Goal: Task Accomplishment & Management: Manage account settings

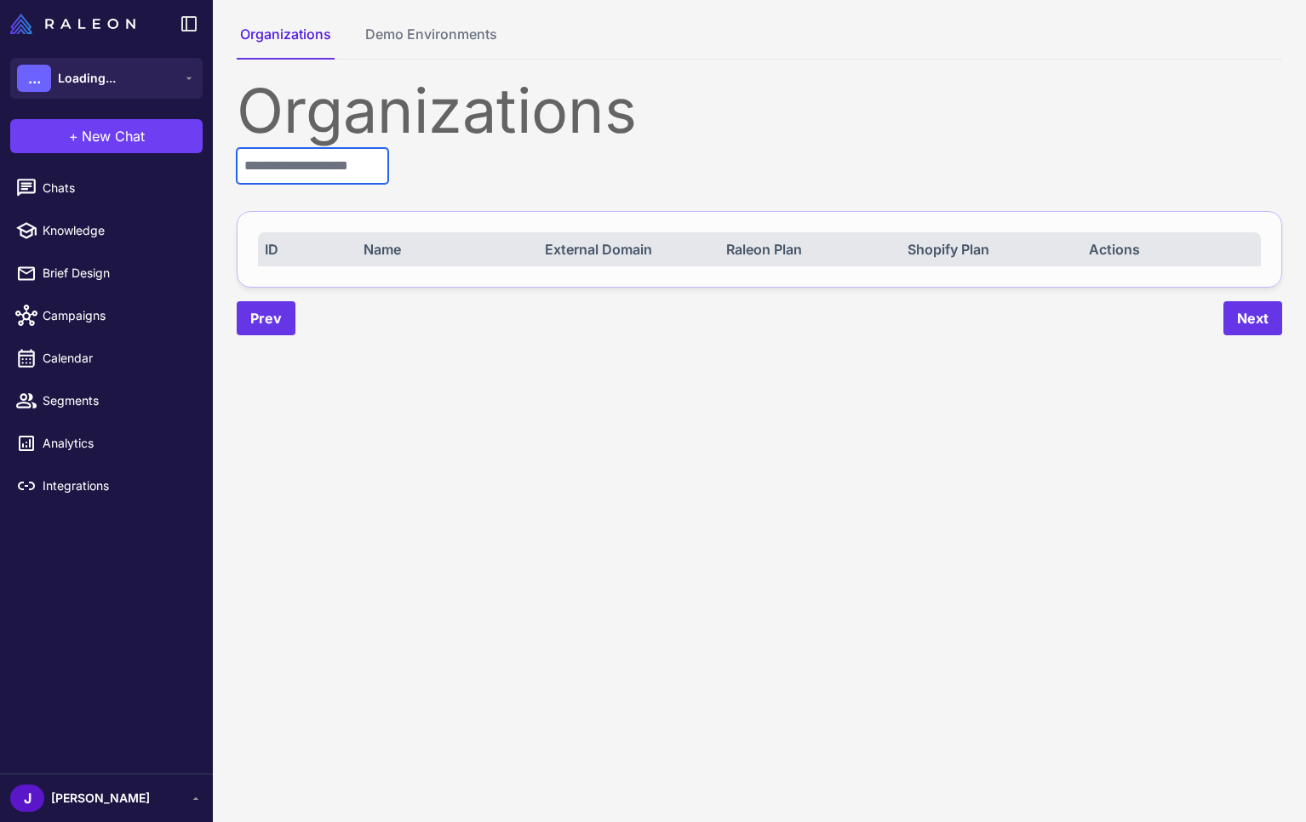
click at [302, 177] on input "text" at bounding box center [313, 166] width 152 height 36
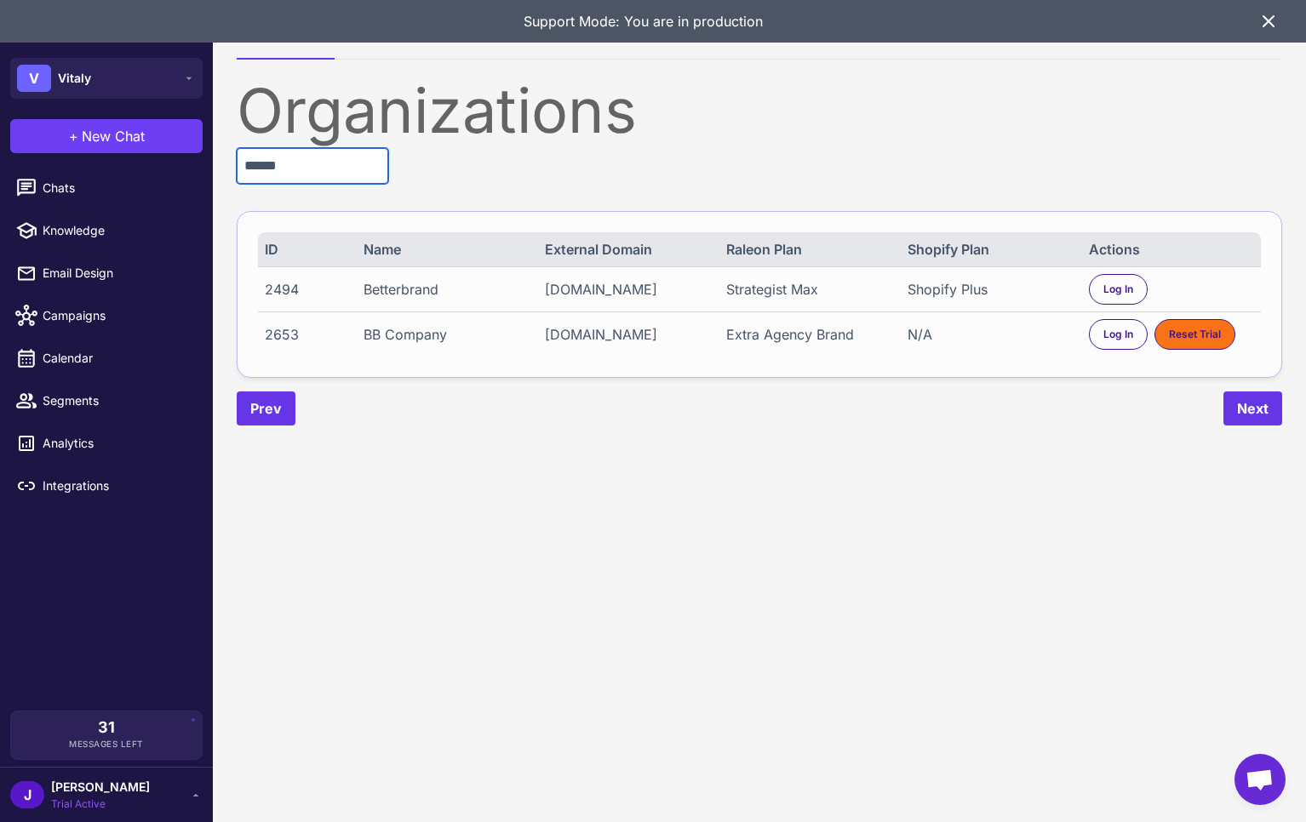
type input "******"
click at [937, 286] on div "Shopify Plus" at bounding box center [990, 289] width 165 height 20
click at [938, 285] on div "Shopify Plus" at bounding box center [990, 289] width 165 height 20
click at [935, 289] on div "Shopify Plus" at bounding box center [990, 289] width 165 height 20
click at [967, 300] on div "2494 Betterbrand trybetterbrand.myshopify.com Strategist Max Shopify Plus Log In" at bounding box center [759, 288] width 1003 height 45
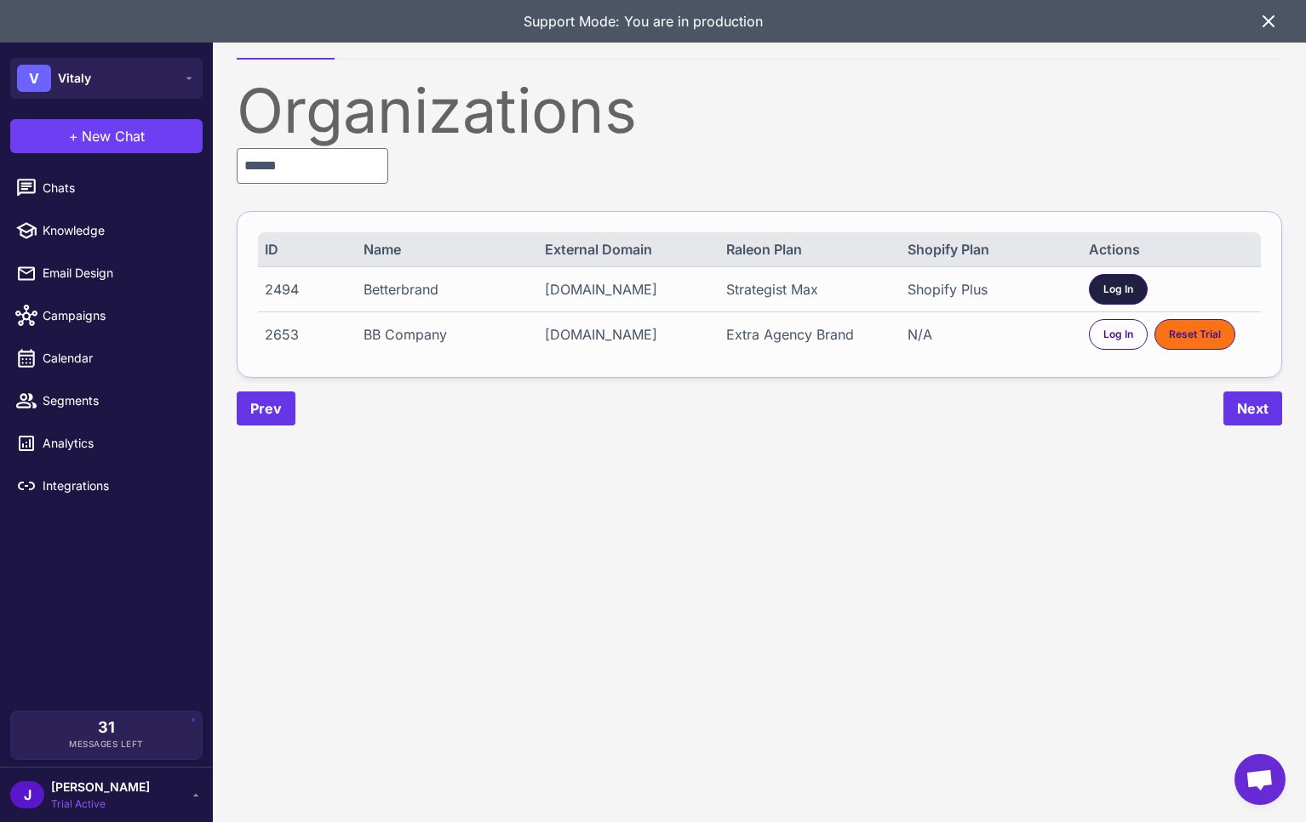
click at [1124, 283] on span "Log In" at bounding box center [1118, 289] width 30 height 15
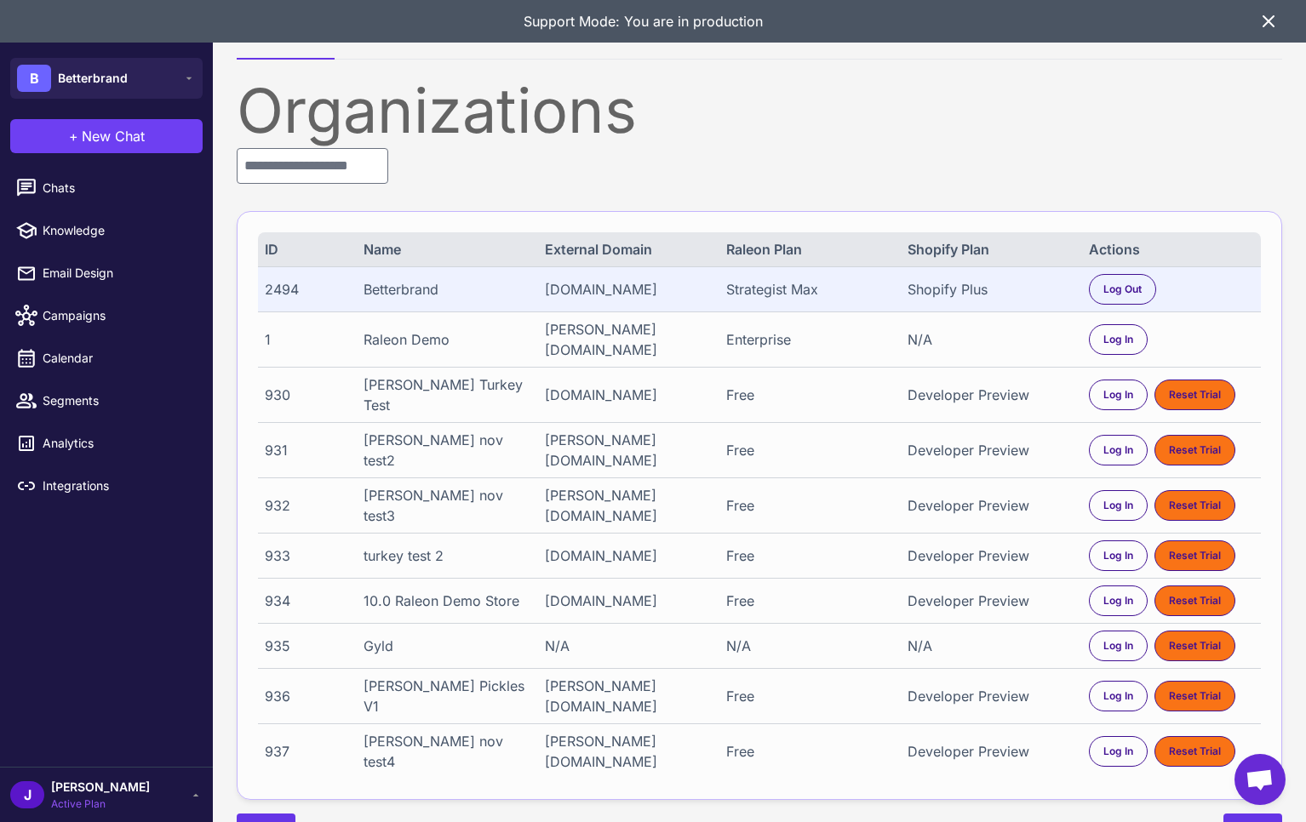
click at [142, 794] on div "J Jay Active Plan" at bounding box center [106, 795] width 192 height 34
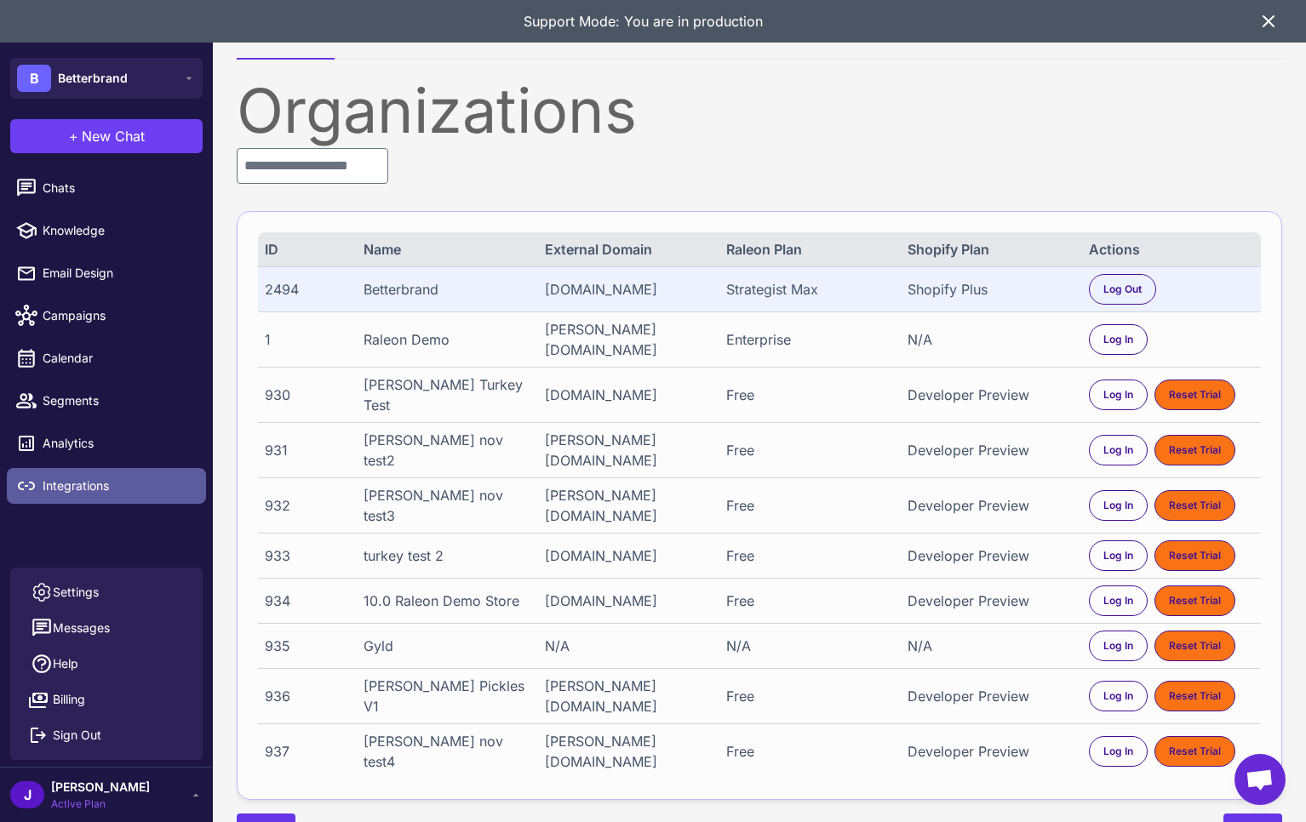
drag, startPoint x: 150, startPoint y: 499, endPoint x: 157, endPoint y: 478, distance: 21.5
click at [150, 499] on link "Integrations" at bounding box center [106, 486] width 199 height 36
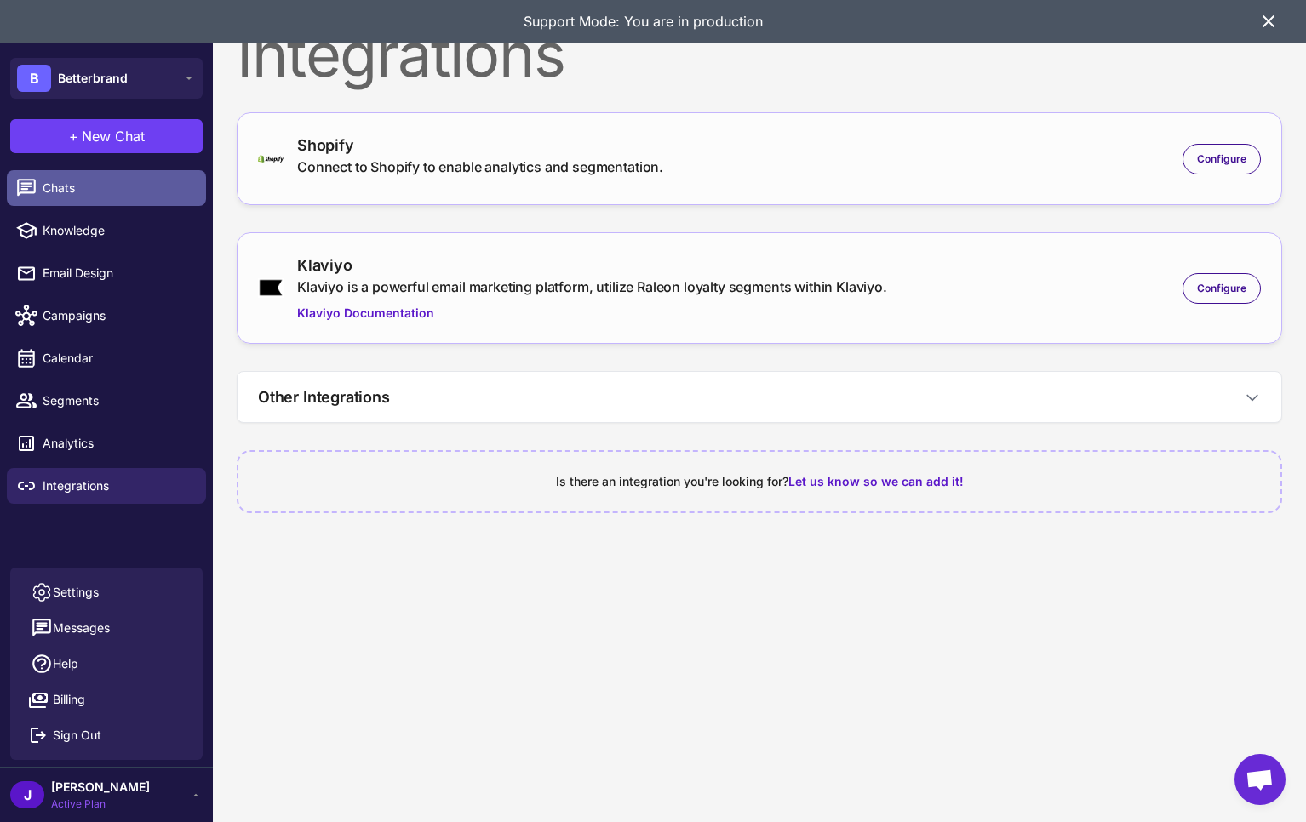
drag, startPoint x: 100, startPoint y: 168, endPoint x: 94, endPoint y: 182, distance: 16.0
click at [100, 168] on li "Chats" at bounding box center [106, 188] width 213 height 43
click at [95, 183] on span "Chats" at bounding box center [118, 188] width 150 height 19
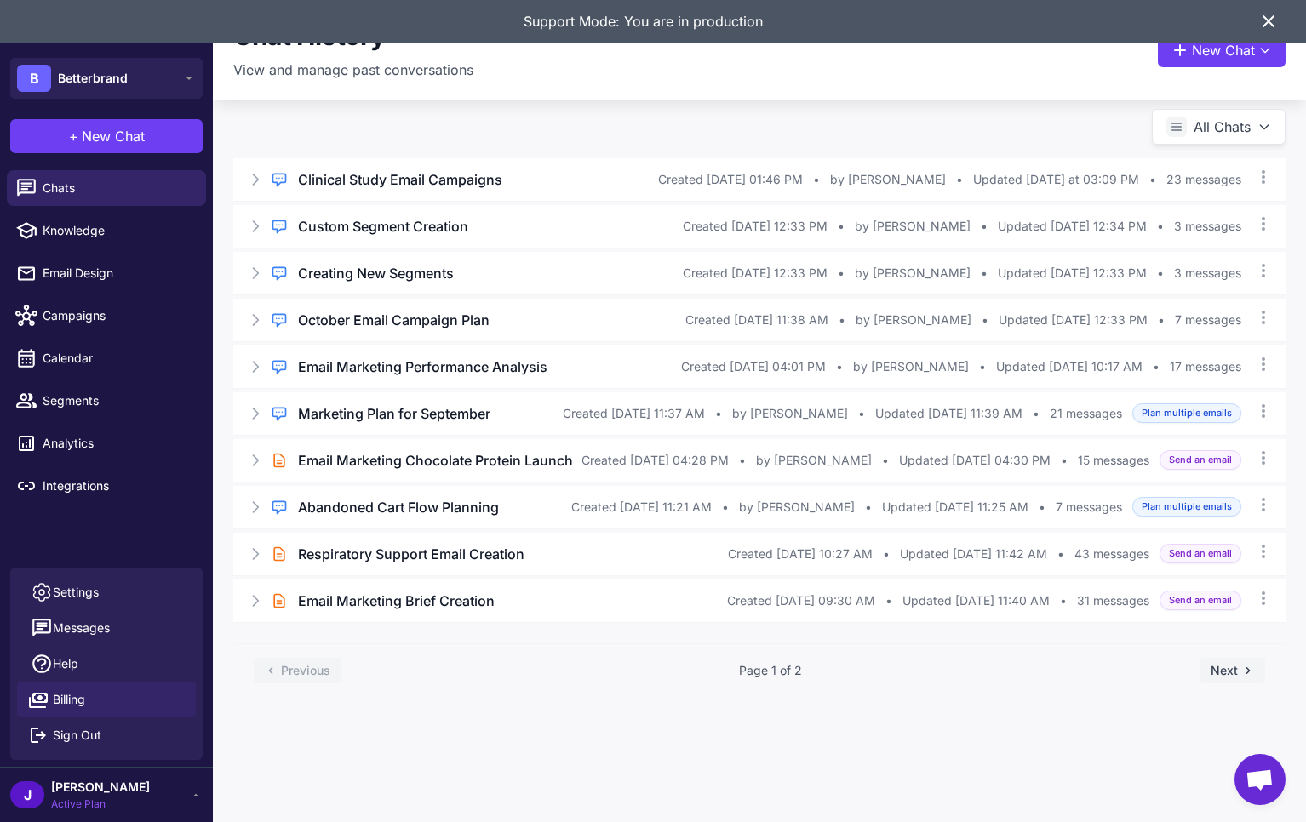
click at [73, 699] on span "Billing" at bounding box center [69, 699] width 32 height 19
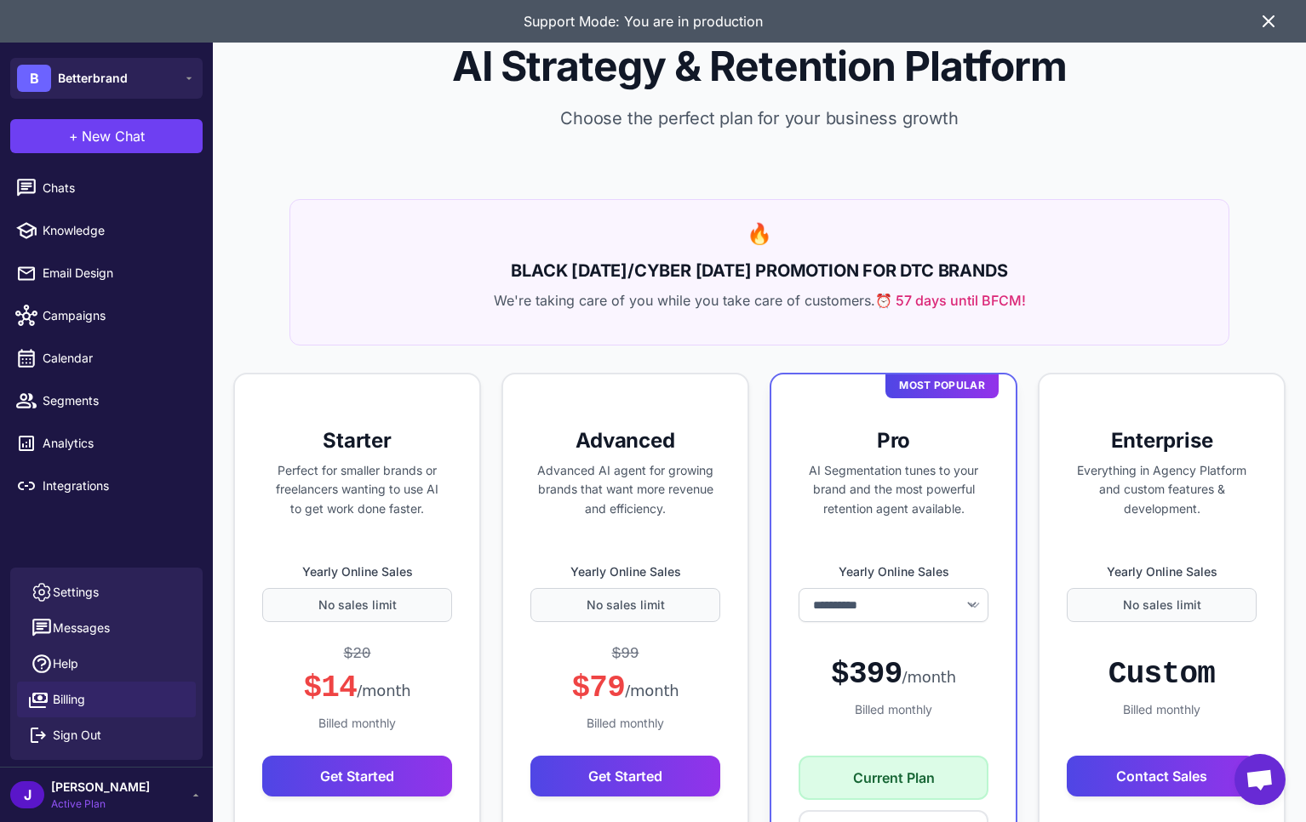
select select "*******"
click at [872, 684] on div "$399 /month" at bounding box center [893, 675] width 125 height 38
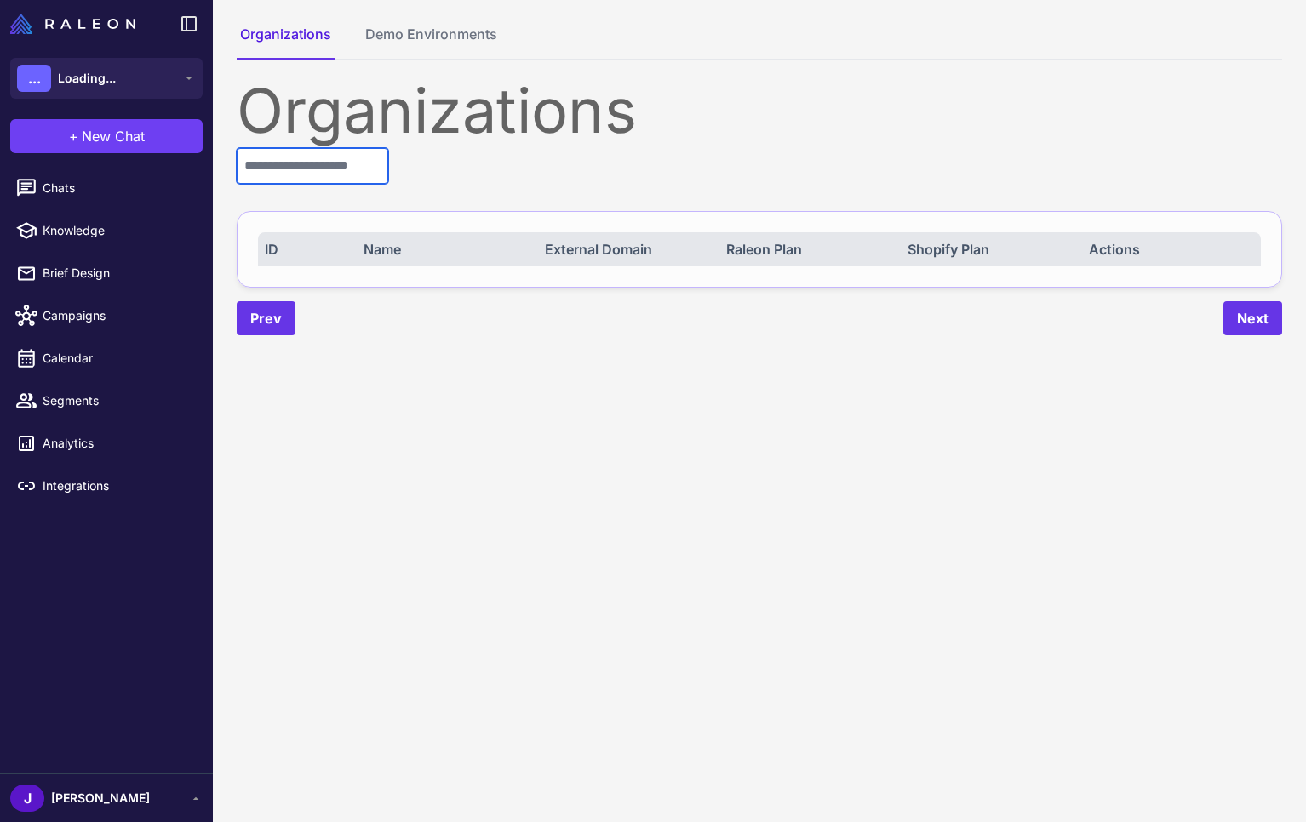
click at [333, 173] on input "text" at bounding box center [313, 166] width 152 height 36
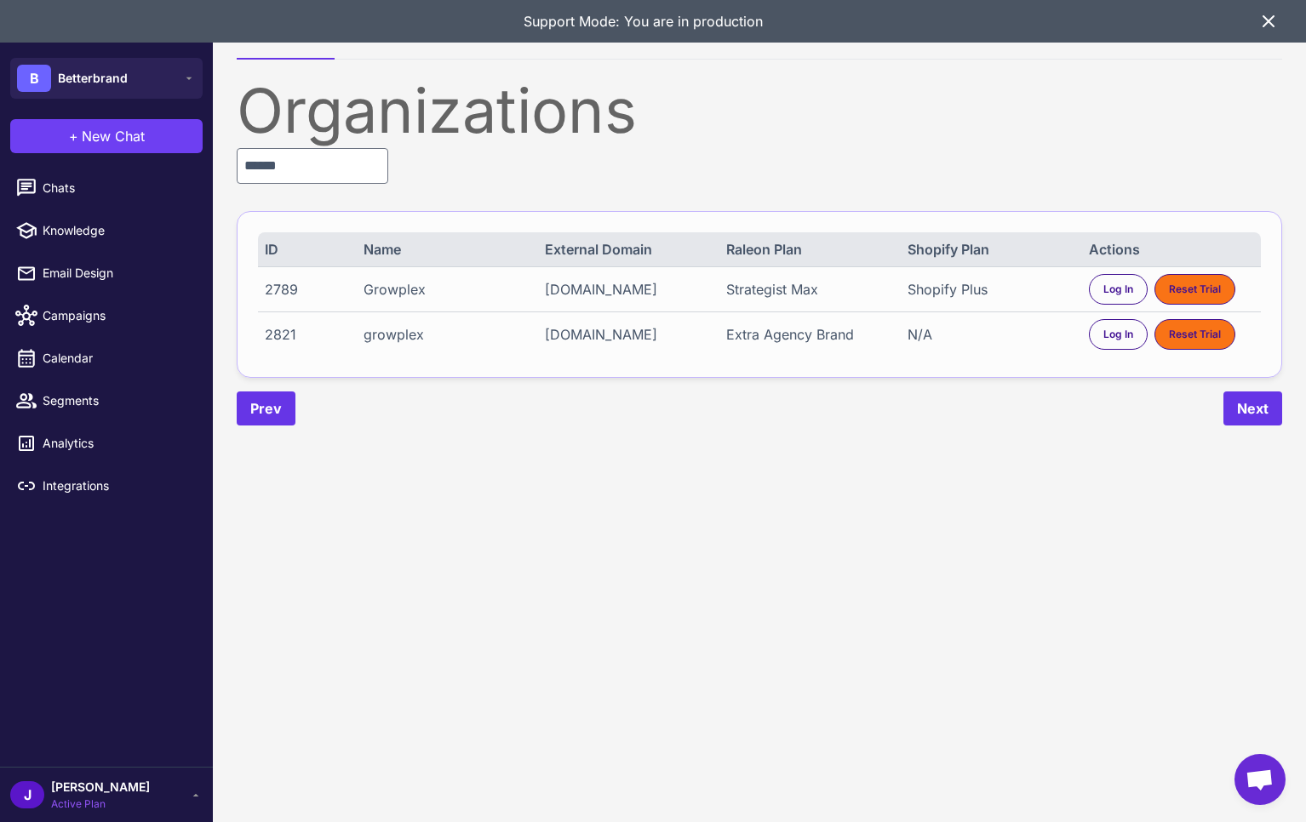
click at [263, 334] on div "2821 growplex growplex.myshopify.com Extra Agency Brand N/A Log In Reset Trial" at bounding box center [759, 334] width 1003 height 45
click at [341, 170] on input "******" at bounding box center [313, 166] width 152 height 36
click at [343, 169] on input "******" at bounding box center [313, 166] width 152 height 36
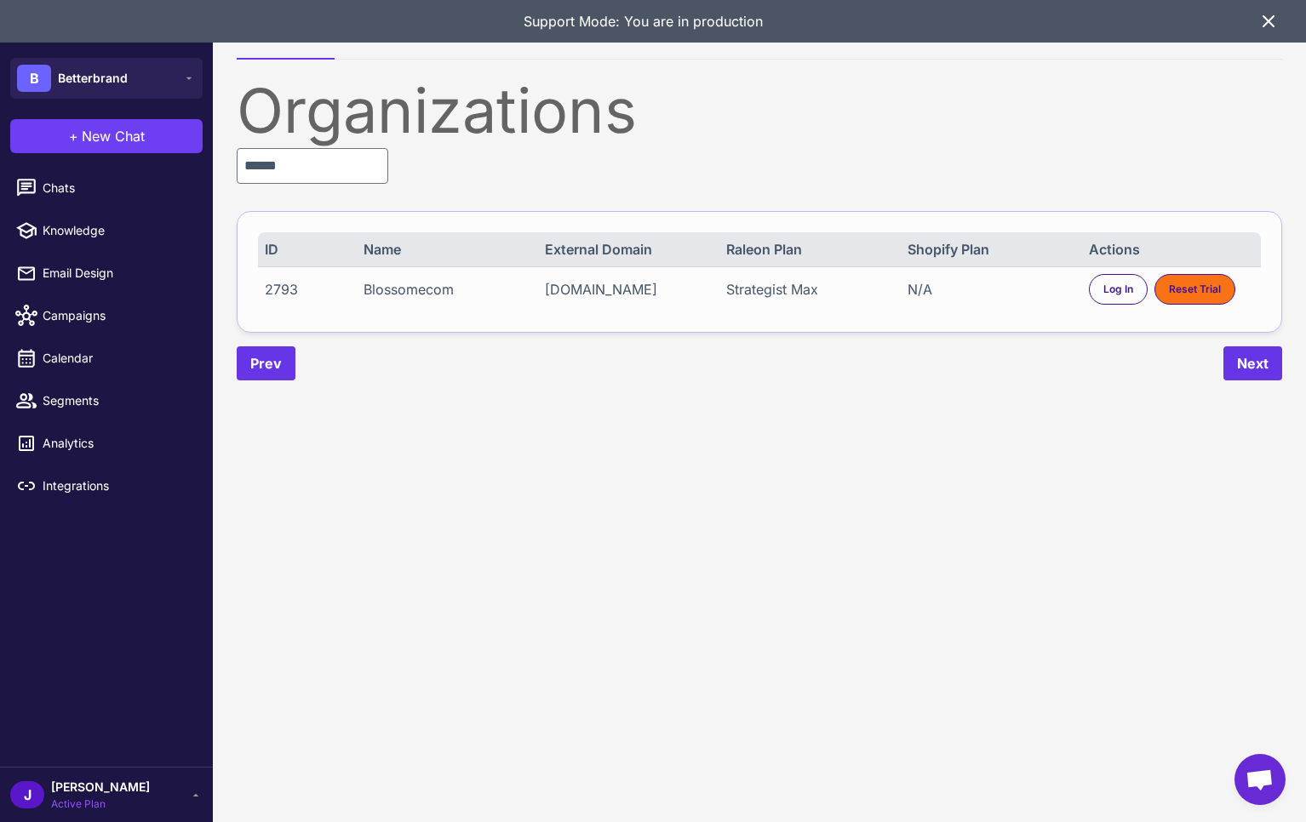
click at [289, 285] on div "2793" at bounding box center [306, 289] width 83 height 20
copy div "2793"
click at [267, 168] on input "******" at bounding box center [313, 166] width 152 height 36
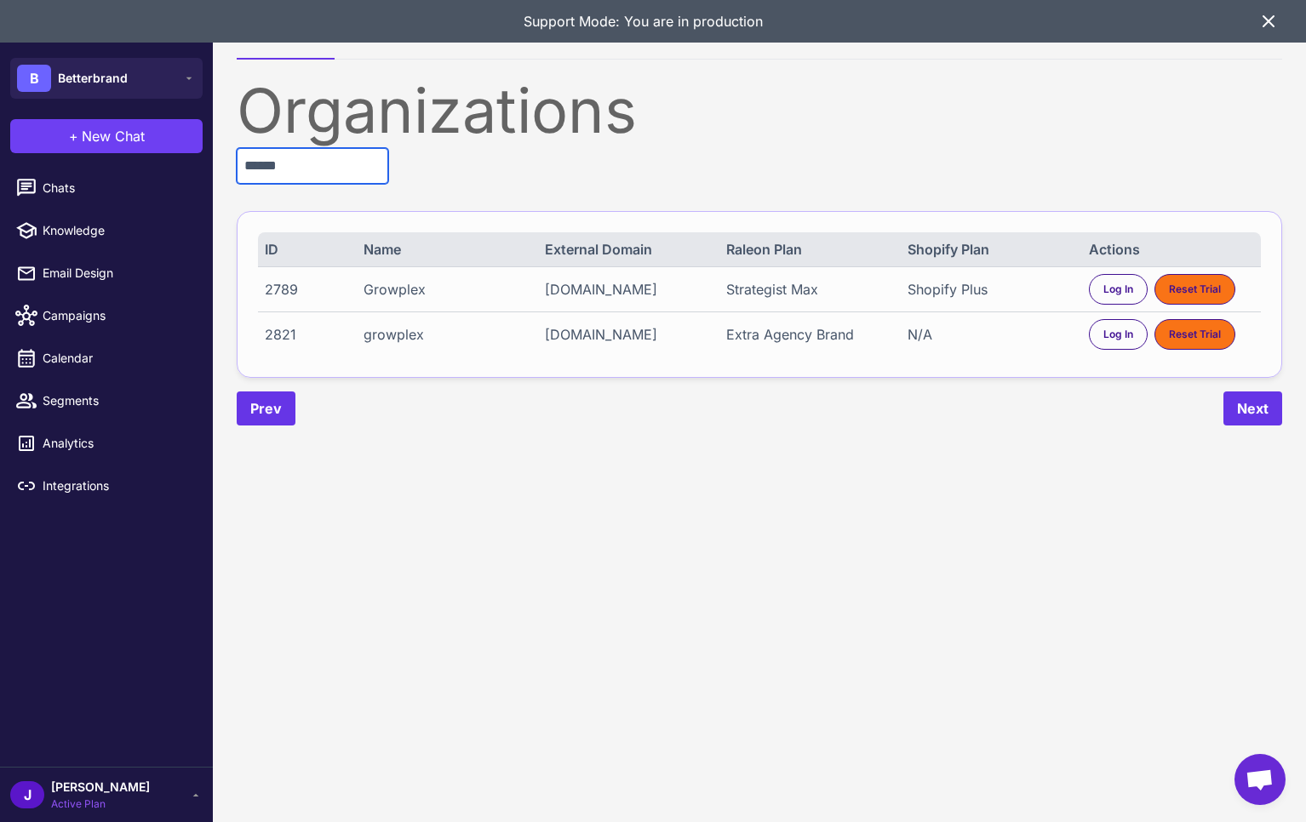
type input "******"
click at [603, 292] on div "axtenterprisesllc.myshopify.com" at bounding box center [627, 289] width 165 height 20
click at [627, 333] on div "growplex.myshopify.com" at bounding box center [627, 334] width 165 height 20
click at [627, 333] on div "[DOMAIN_NAME]" at bounding box center [627, 334] width 165 height 20
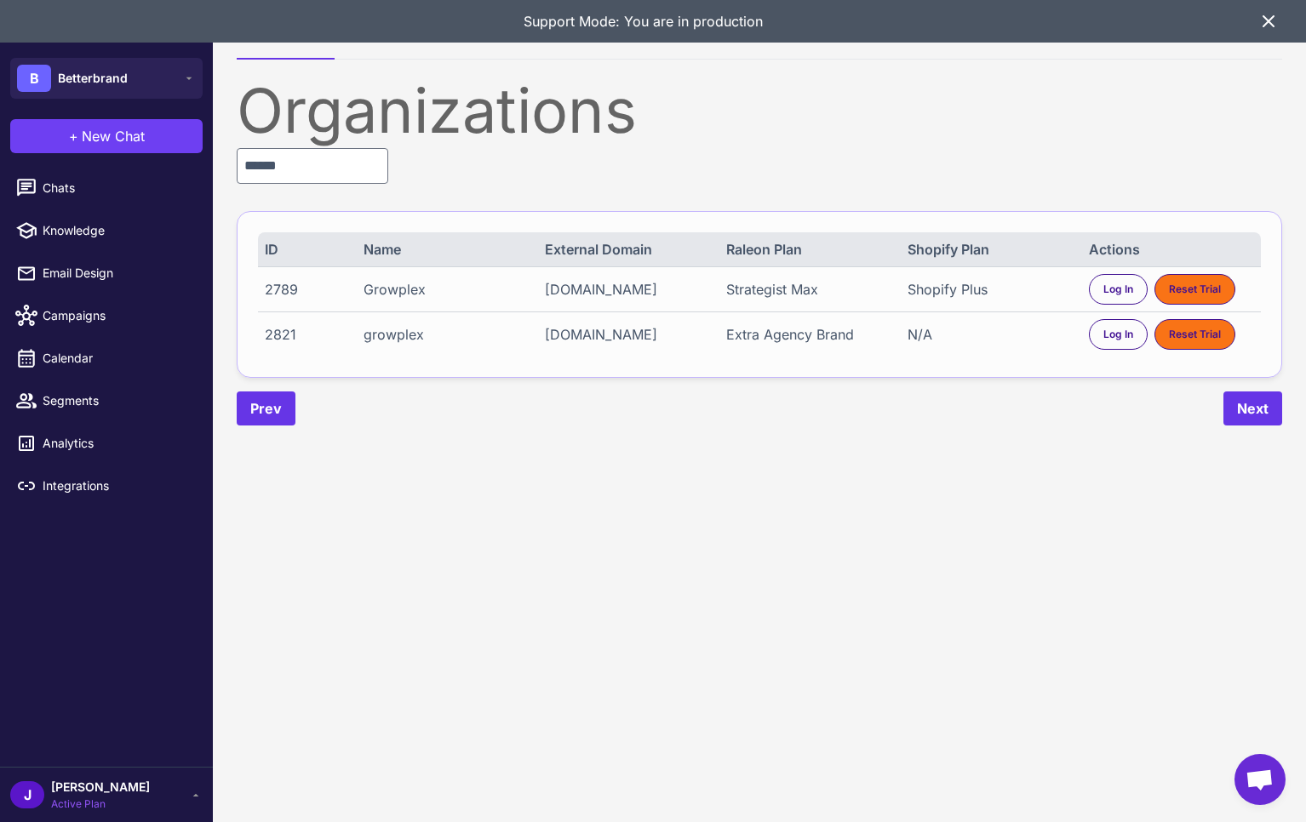
click at [644, 285] on div "[DOMAIN_NAME]" at bounding box center [627, 289] width 165 height 20
click at [640, 333] on div "[DOMAIN_NAME]" at bounding box center [627, 334] width 165 height 20
click at [804, 329] on div "Extra Agency Brand" at bounding box center [808, 334] width 165 height 20
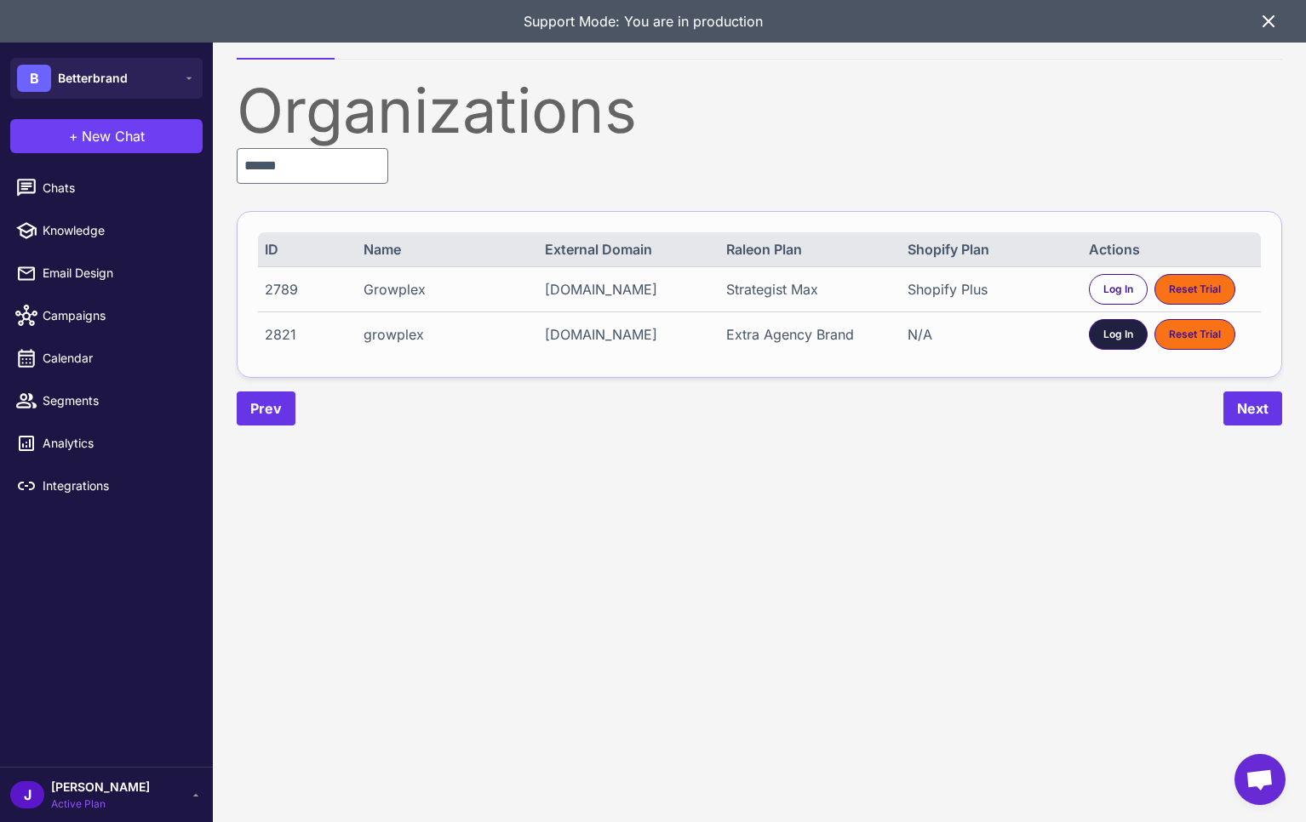
click at [1104, 336] on span "Log In" at bounding box center [1118, 334] width 30 height 15
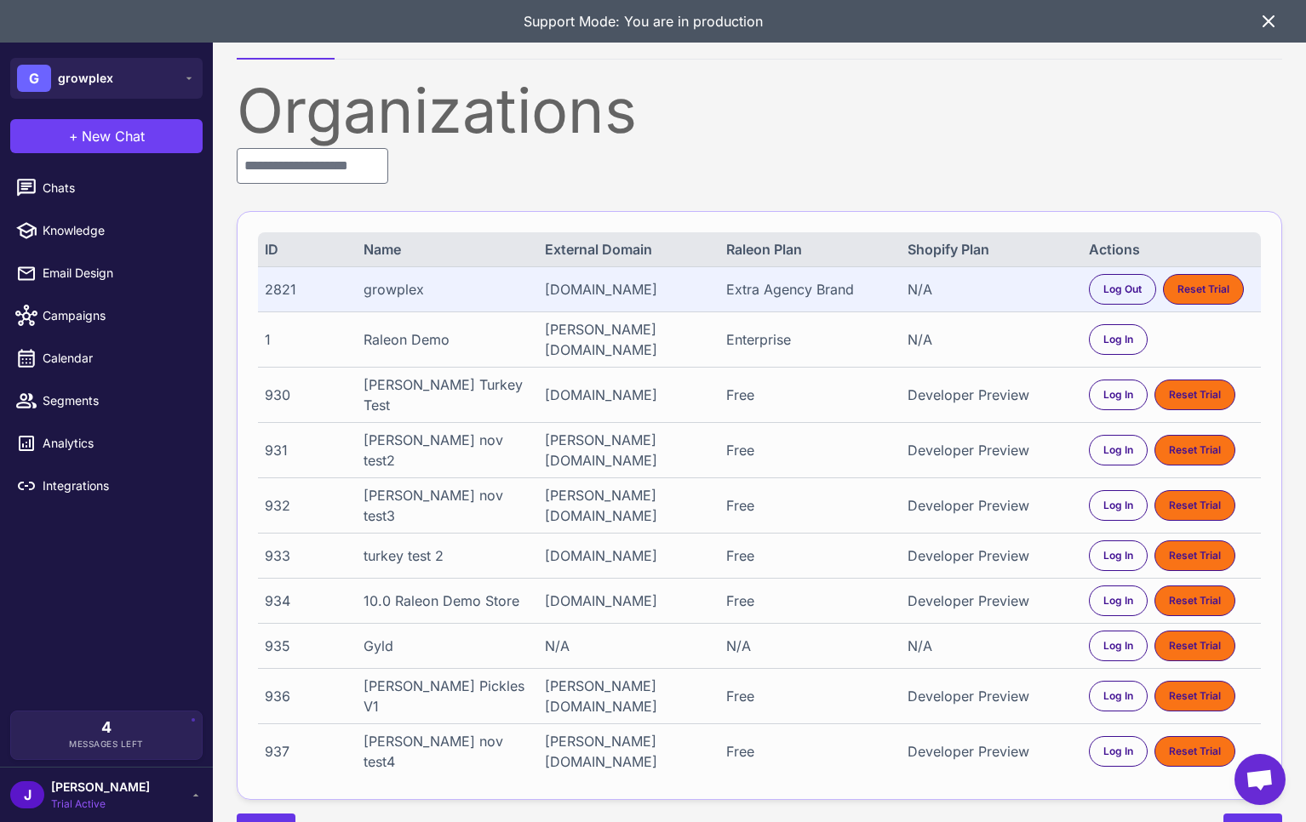
click at [96, 802] on span "Trial Active" at bounding box center [100, 804] width 99 height 15
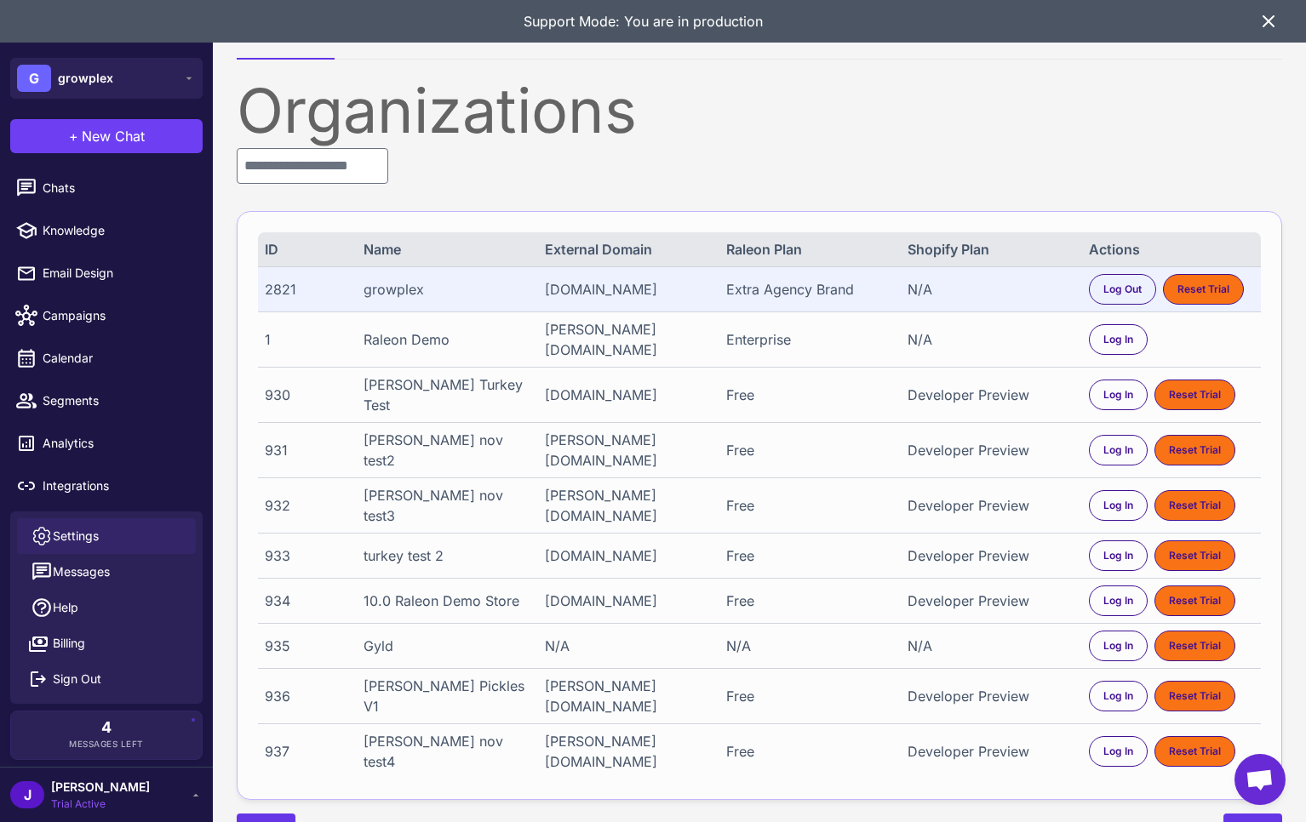
click at [94, 536] on span "Settings" at bounding box center [76, 536] width 46 height 19
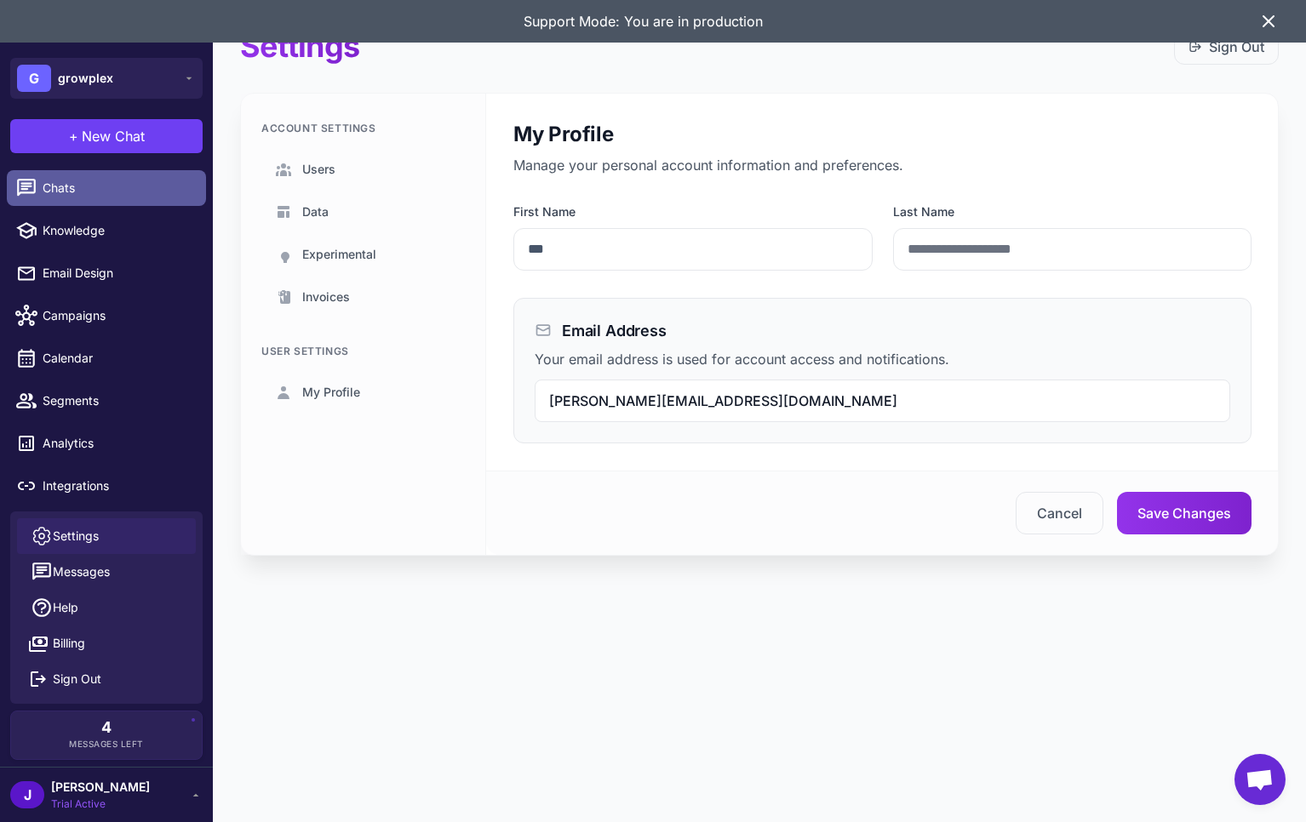
click at [87, 191] on span "Chats" at bounding box center [118, 188] width 150 height 19
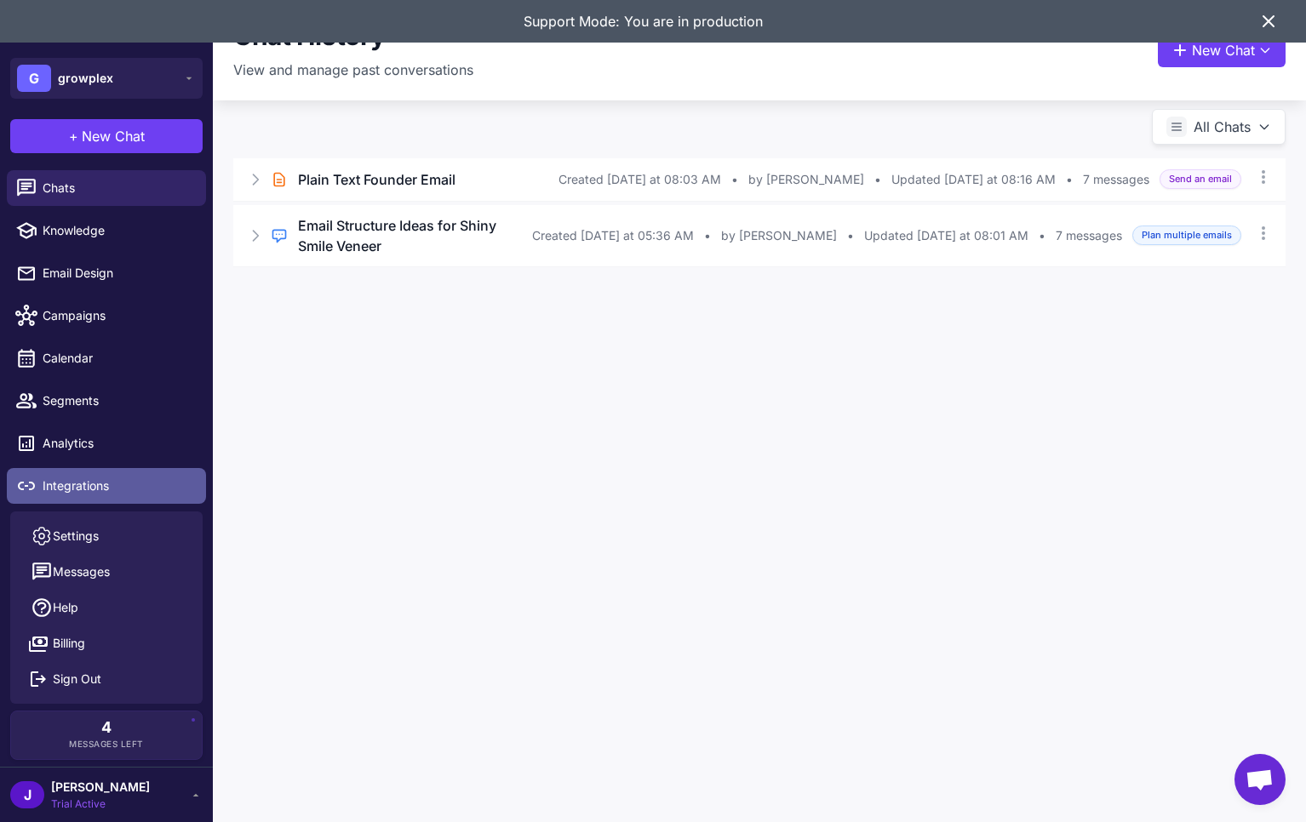
click at [100, 483] on span "Integrations" at bounding box center [118, 486] width 150 height 19
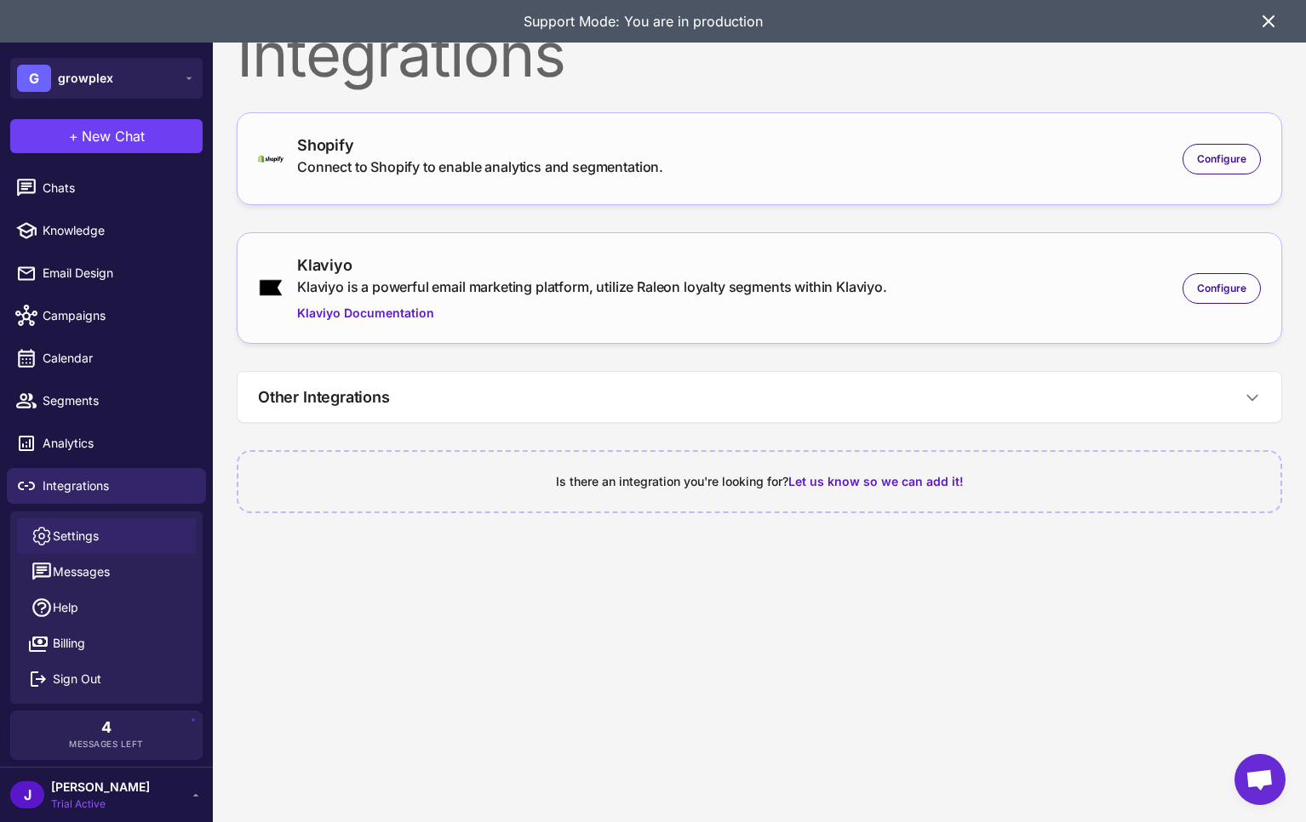
click at [55, 537] on span "Settings" at bounding box center [76, 536] width 46 height 19
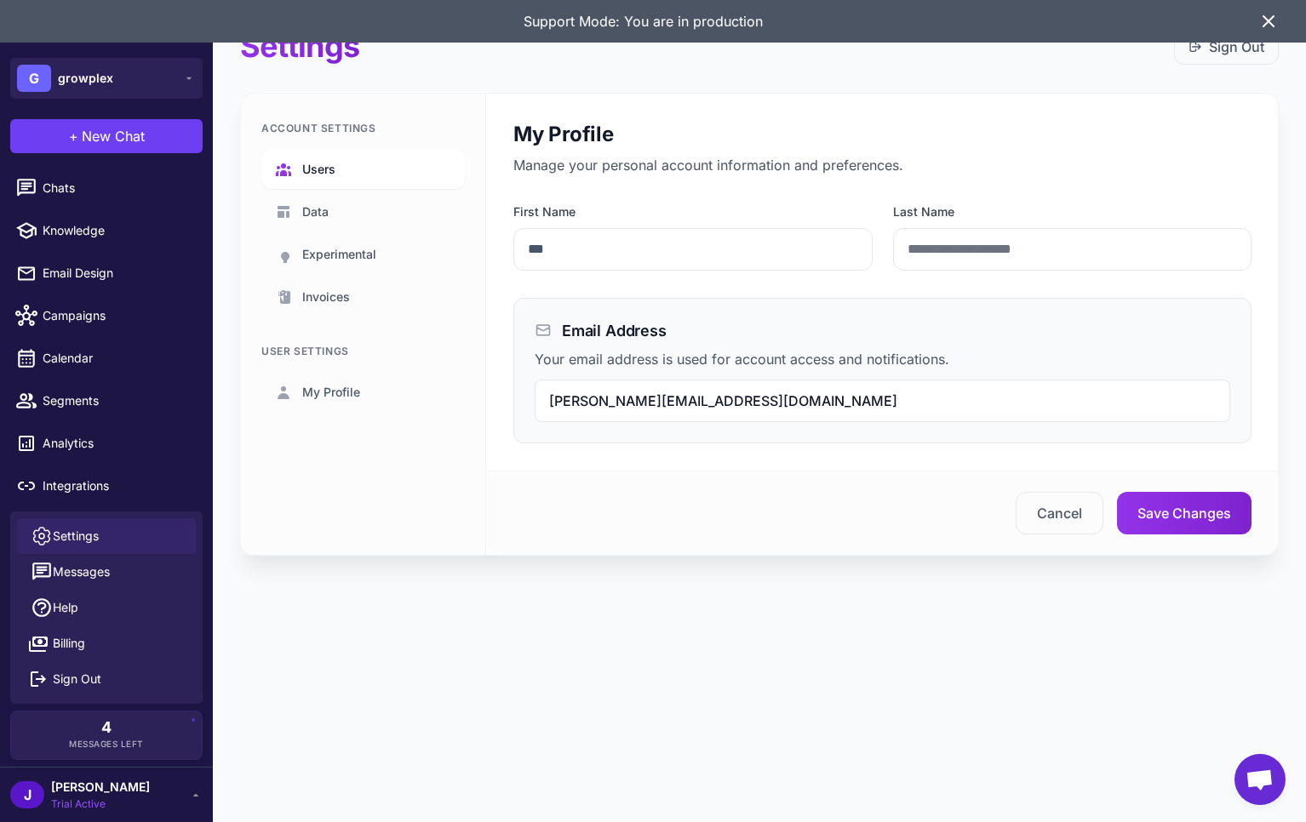
click at [317, 169] on span "Users" at bounding box center [318, 169] width 33 height 19
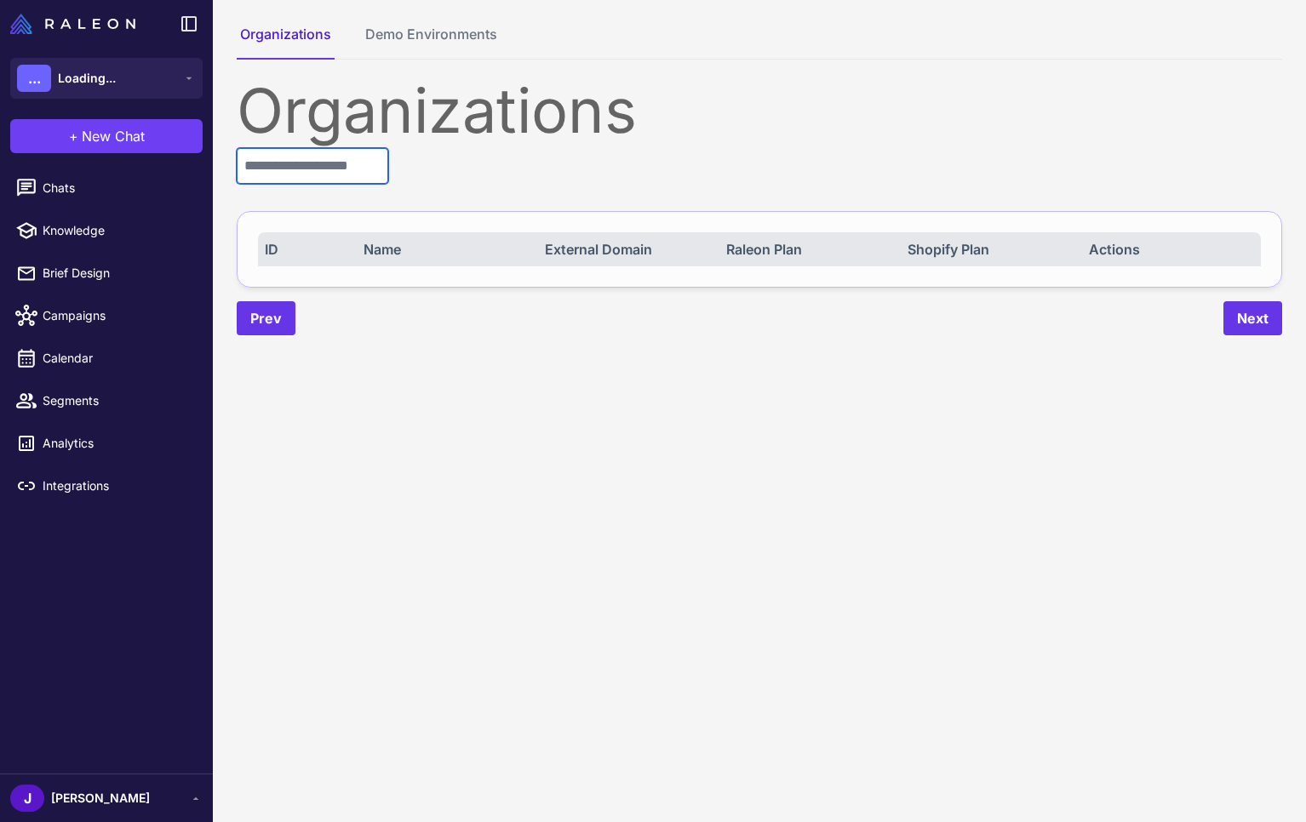
click at [292, 158] on input "text" at bounding box center [313, 166] width 152 height 36
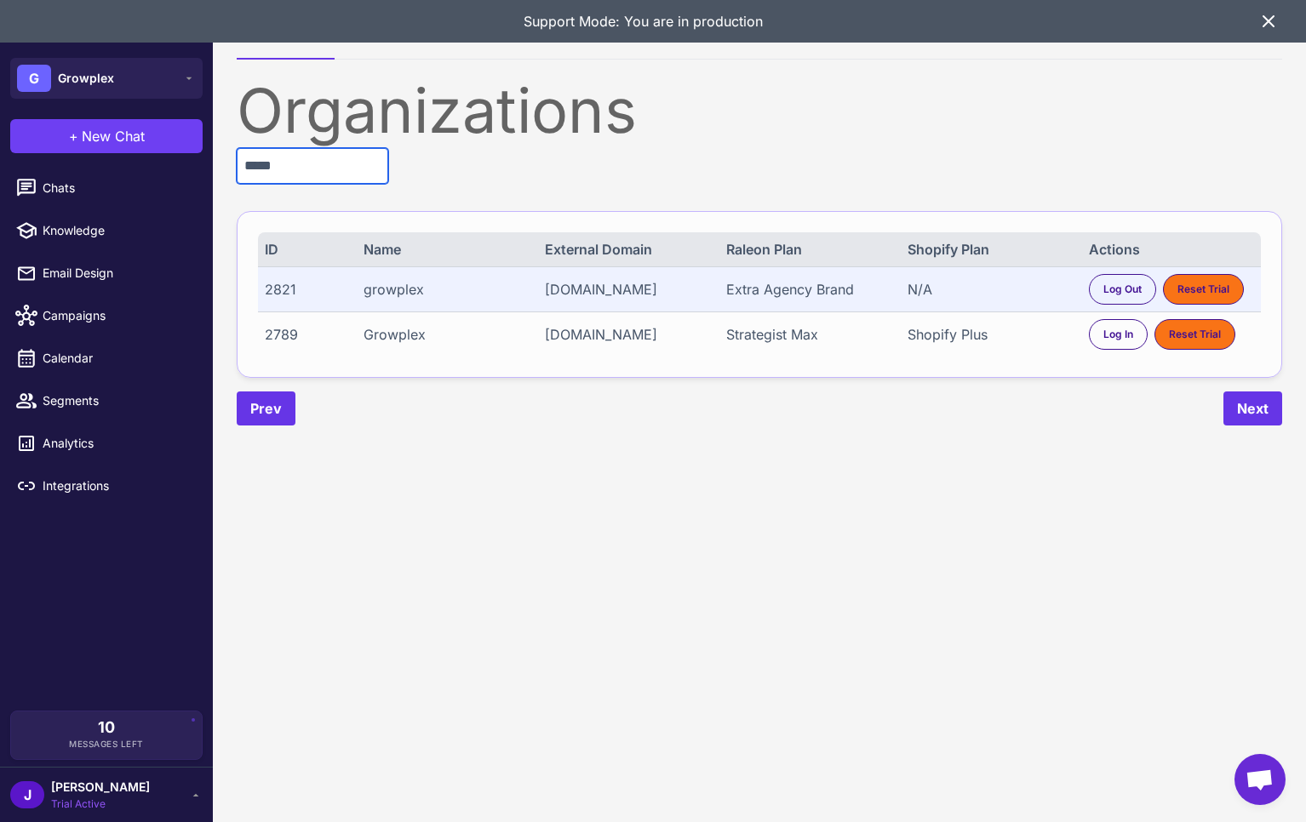
type input "*****"
click at [615, 335] on div "[DOMAIN_NAME]" at bounding box center [627, 334] width 165 height 20
click at [614, 335] on div "[DOMAIN_NAME]" at bounding box center [627, 334] width 165 height 20
click at [1126, 338] on span "Log In" at bounding box center [1118, 334] width 30 height 15
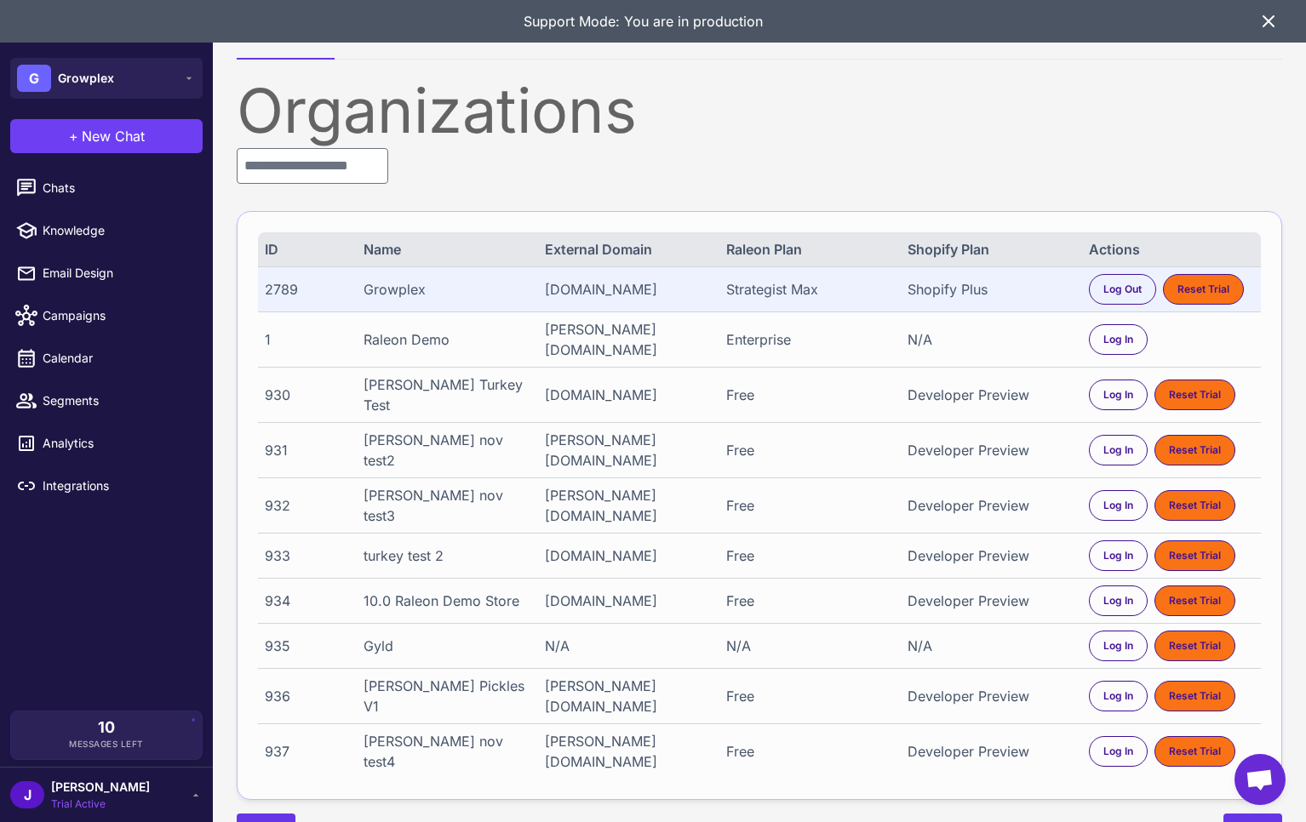
click at [941, 290] on div "Shopify Plus" at bounding box center [990, 289] width 165 height 20
drag, startPoint x: 112, startPoint y: 791, endPoint x: 112, endPoint y: 742, distance: 48.5
click at [112, 790] on div "J Jay Trial Active" at bounding box center [106, 795] width 192 height 34
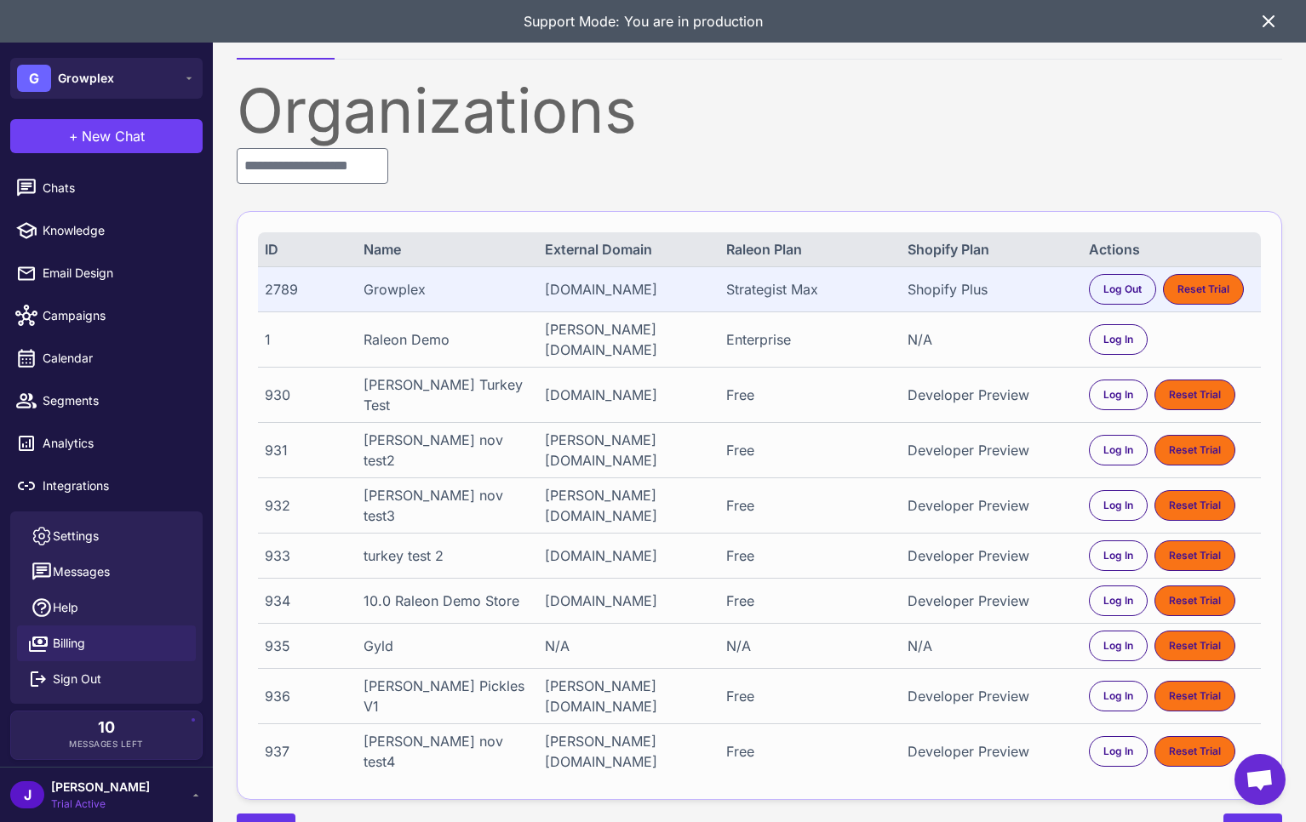
click at [87, 646] on link "Billing" at bounding box center [106, 644] width 179 height 36
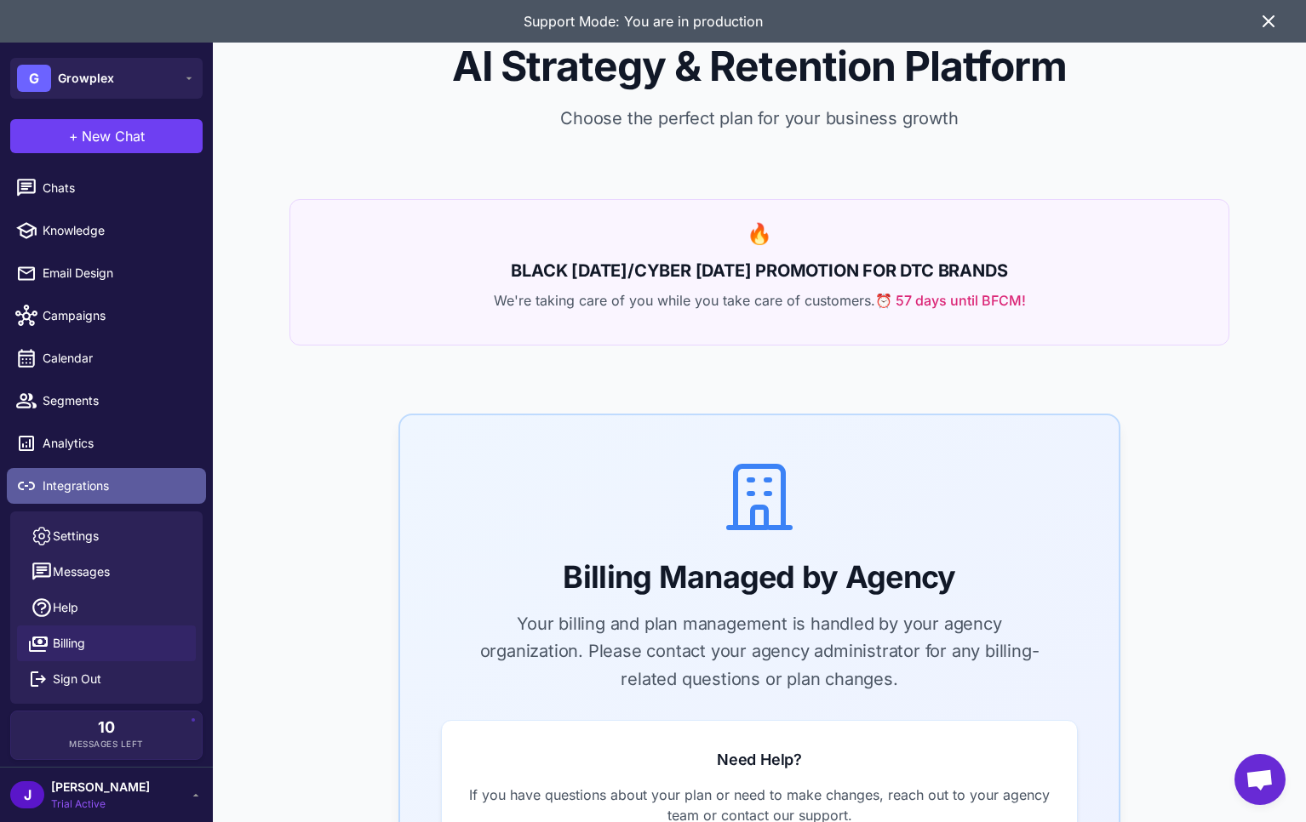
click at [69, 486] on span "Integrations" at bounding box center [118, 486] width 150 height 19
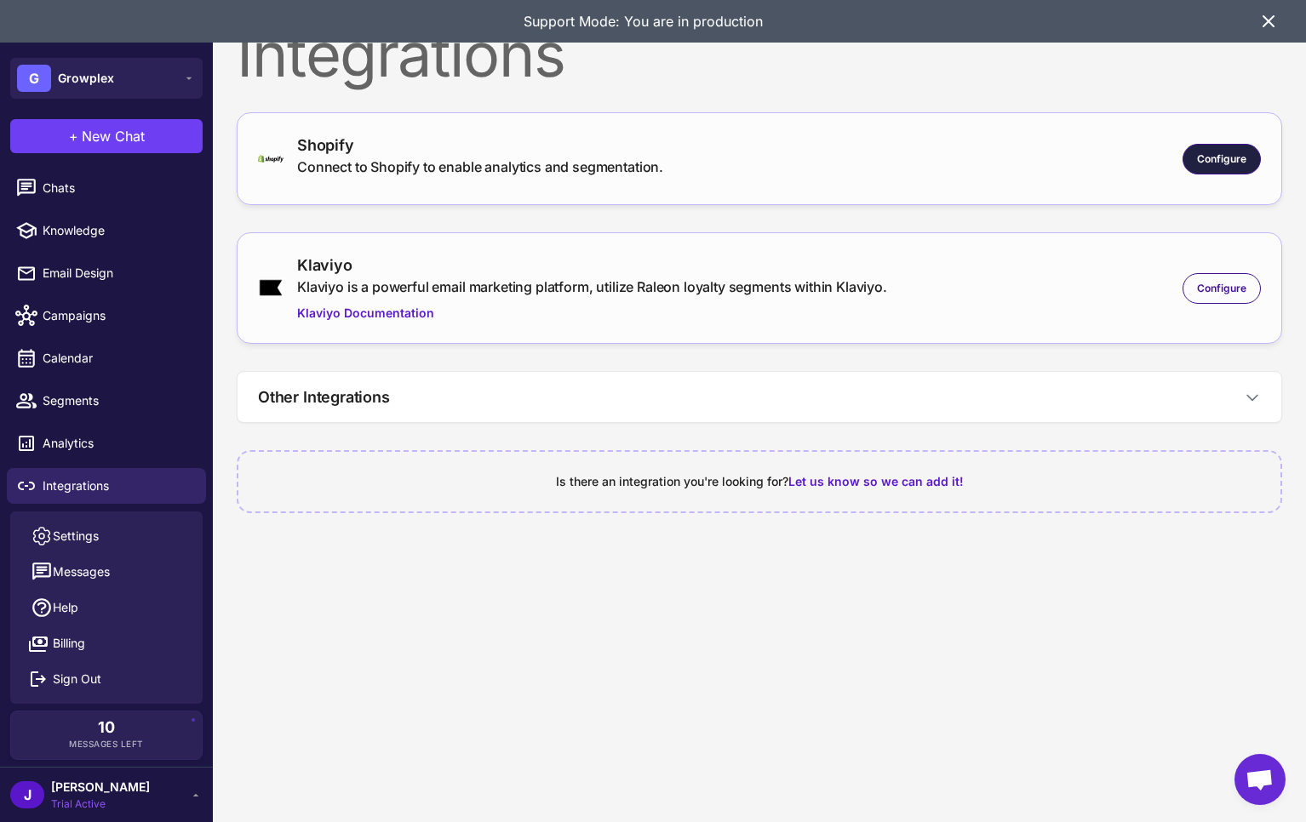
click at [1224, 155] on span "Configure" at bounding box center [1221, 159] width 49 height 15
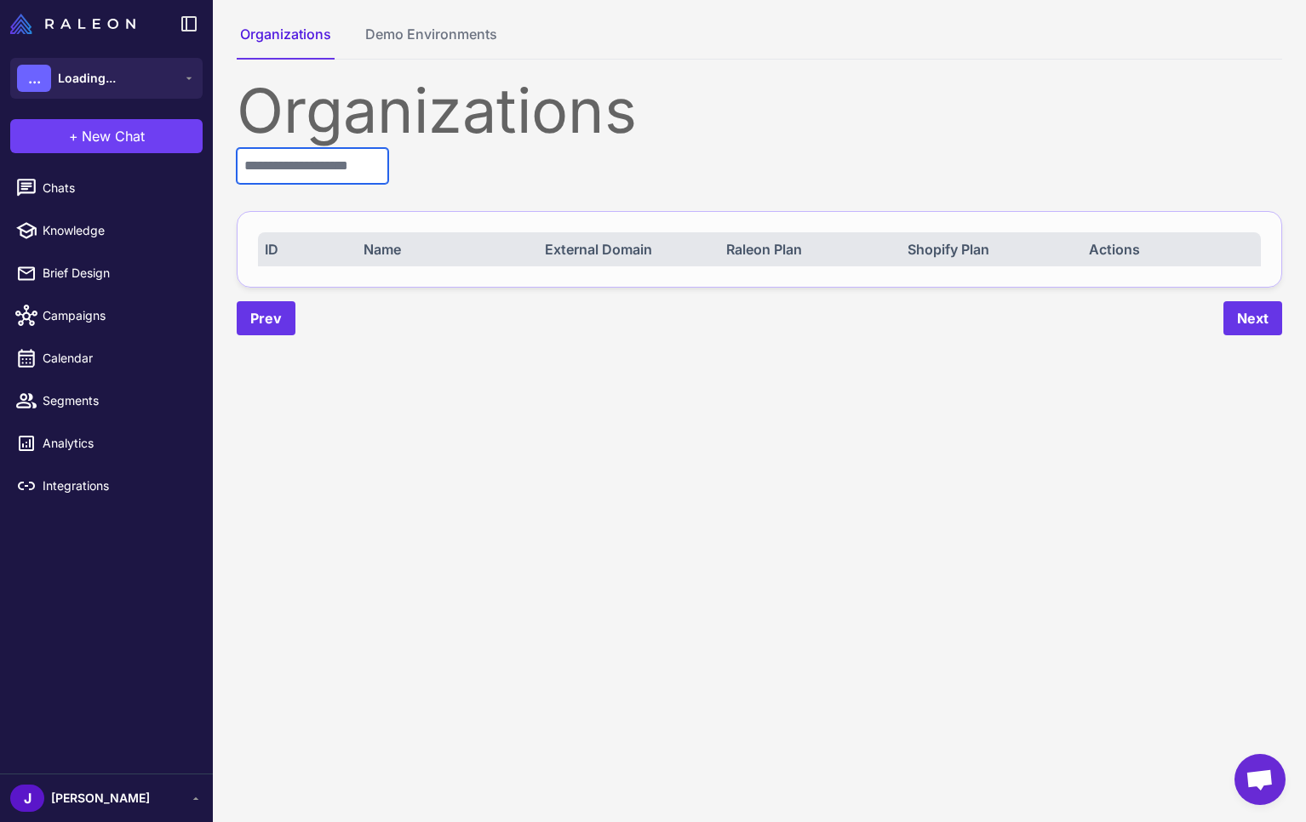
click at [319, 158] on input "text" at bounding box center [313, 166] width 152 height 36
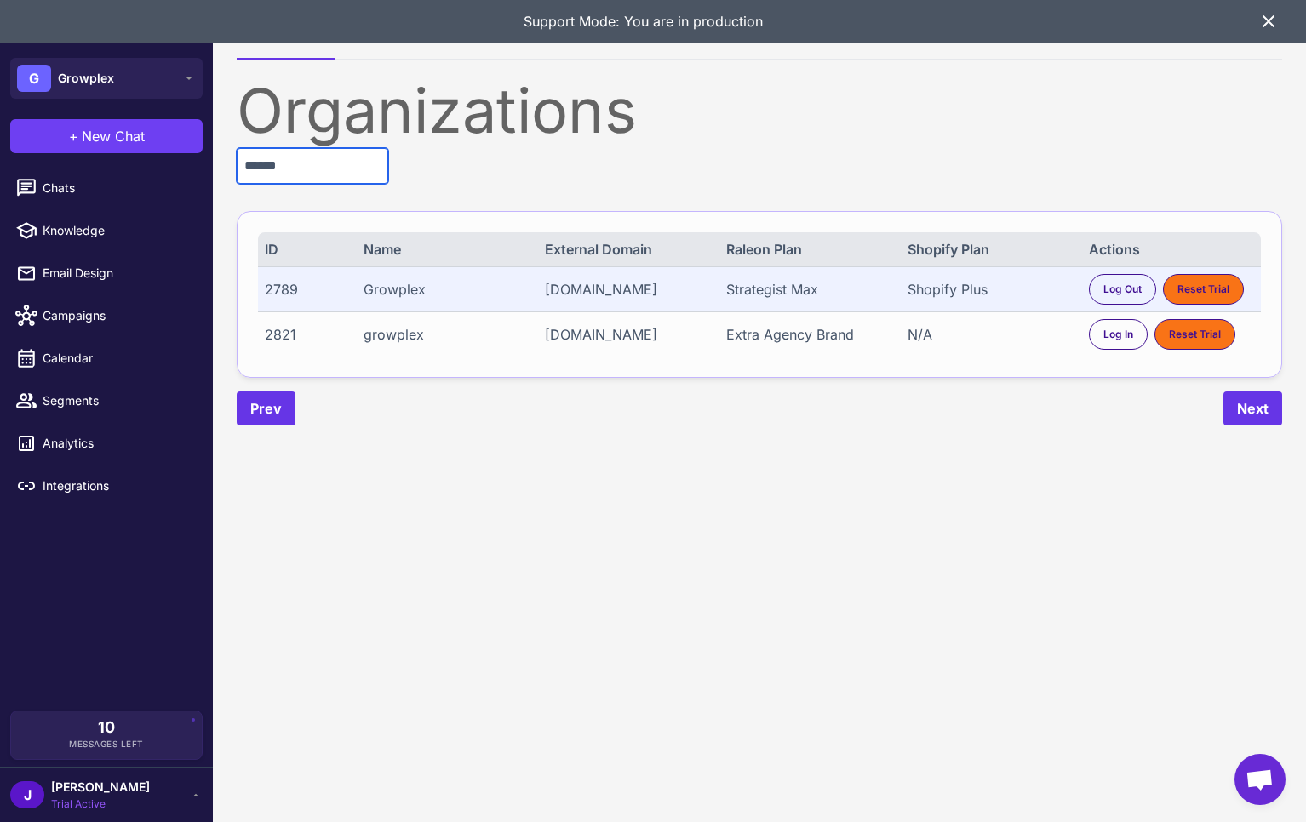
type input "******"
click at [638, 334] on div "growplex.myshopify.com" at bounding box center [627, 334] width 165 height 20
click at [639, 333] on div "growplex.myshopify.com" at bounding box center [627, 334] width 165 height 20
click at [1106, 339] on span "Log In" at bounding box center [1118, 334] width 30 height 15
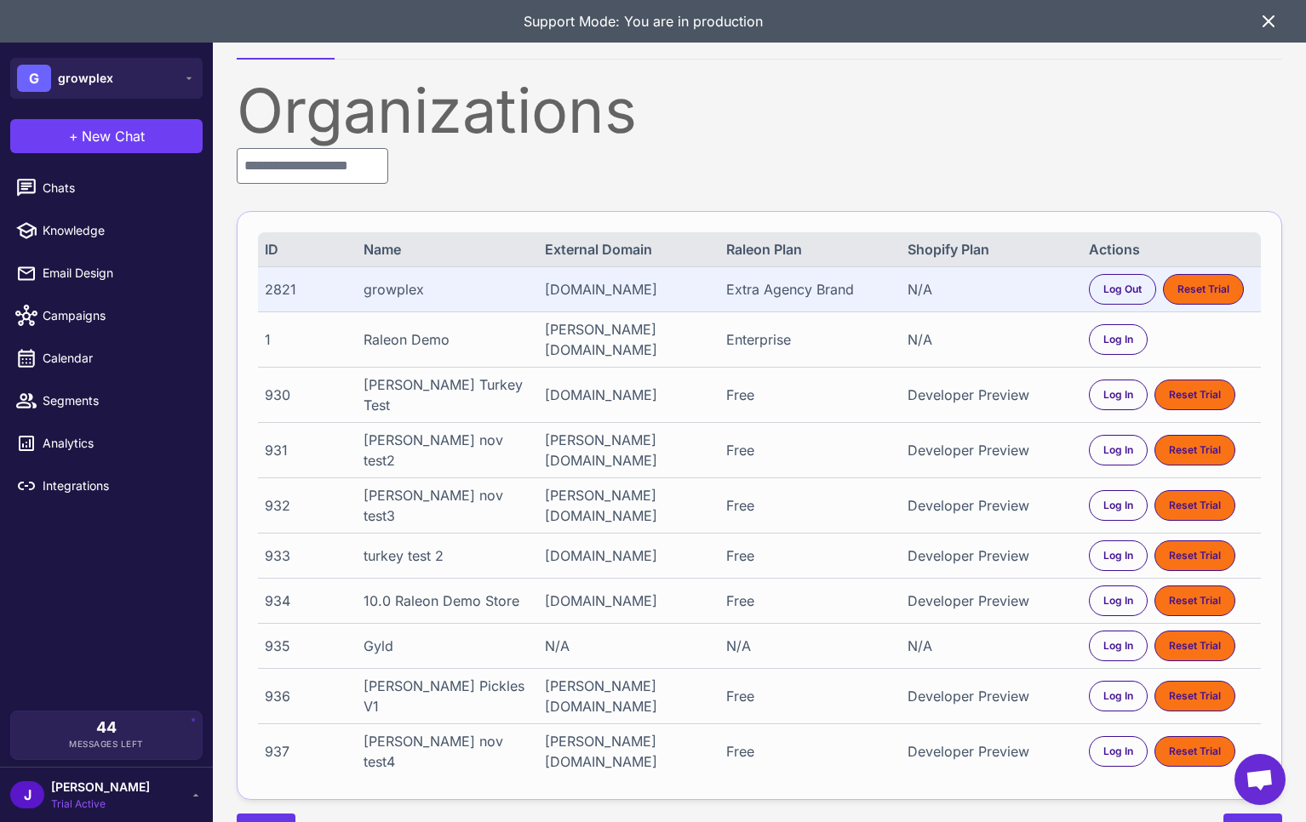
click at [77, 797] on span "Trial Active" at bounding box center [100, 804] width 99 height 15
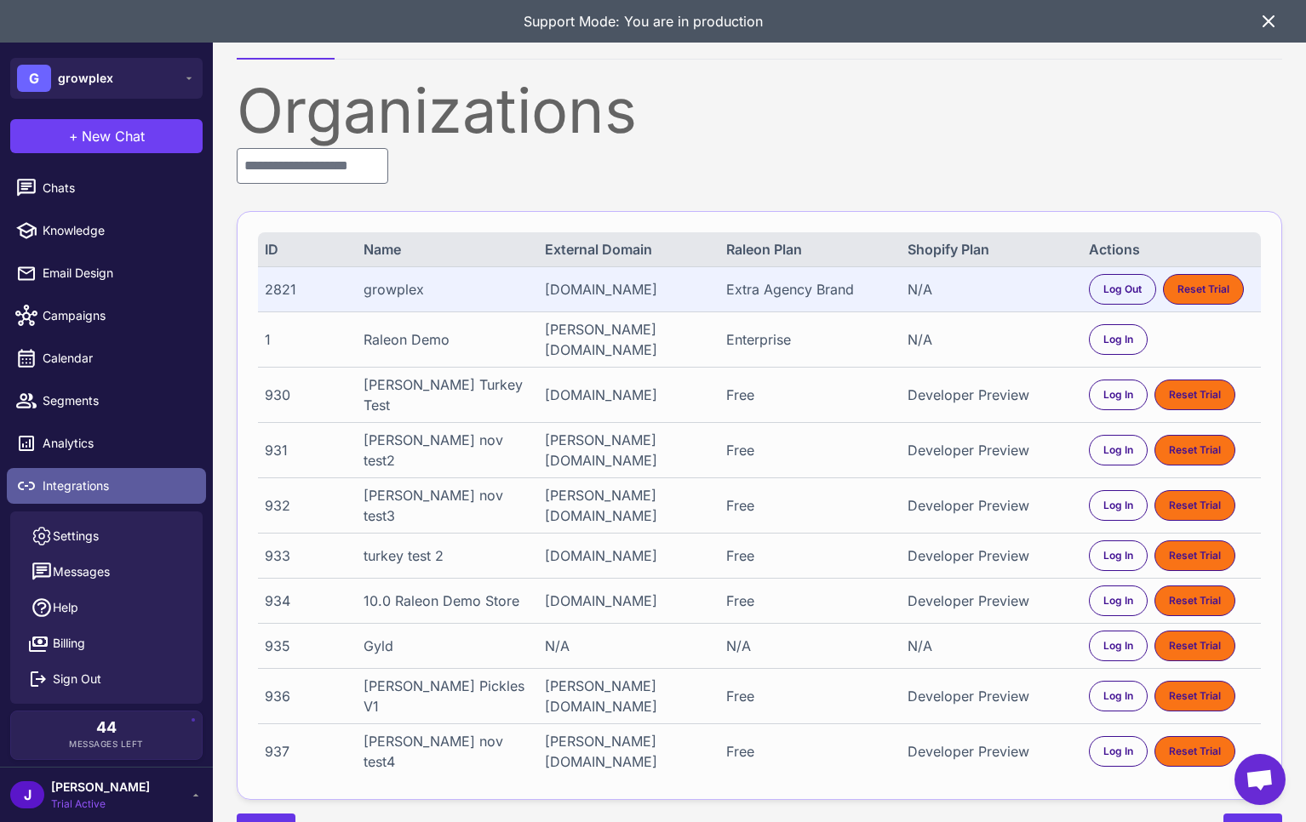
click at [84, 485] on span "Integrations" at bounding box center [118, 486] width 150 height 19
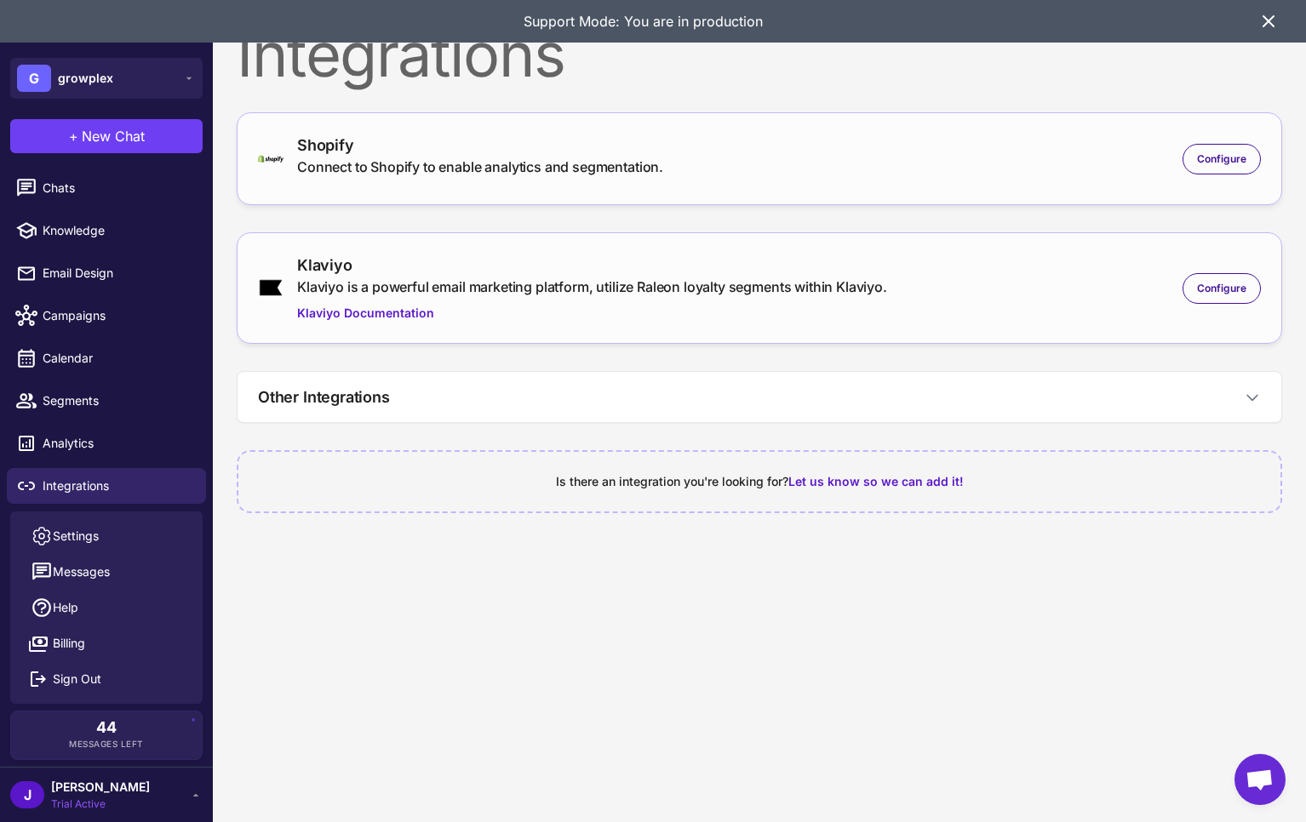
click at [406, 149] on div "Shopify" at bounding box center [480, 145] width 366 height 23
click at [1210, 139] on div "Shopify Connect to Shopify to enable analytics and segmentation. Configure" at bounding box center [759, 159] width 1003 height 50
drag, startPoint x: 1227, startPoint y: 150, endPoint x: 1186, endPoint y: 155, distance: 41.2
click at [1225, 152] on span "Configure" at bounding box center [1221, 159] width 49 height 15
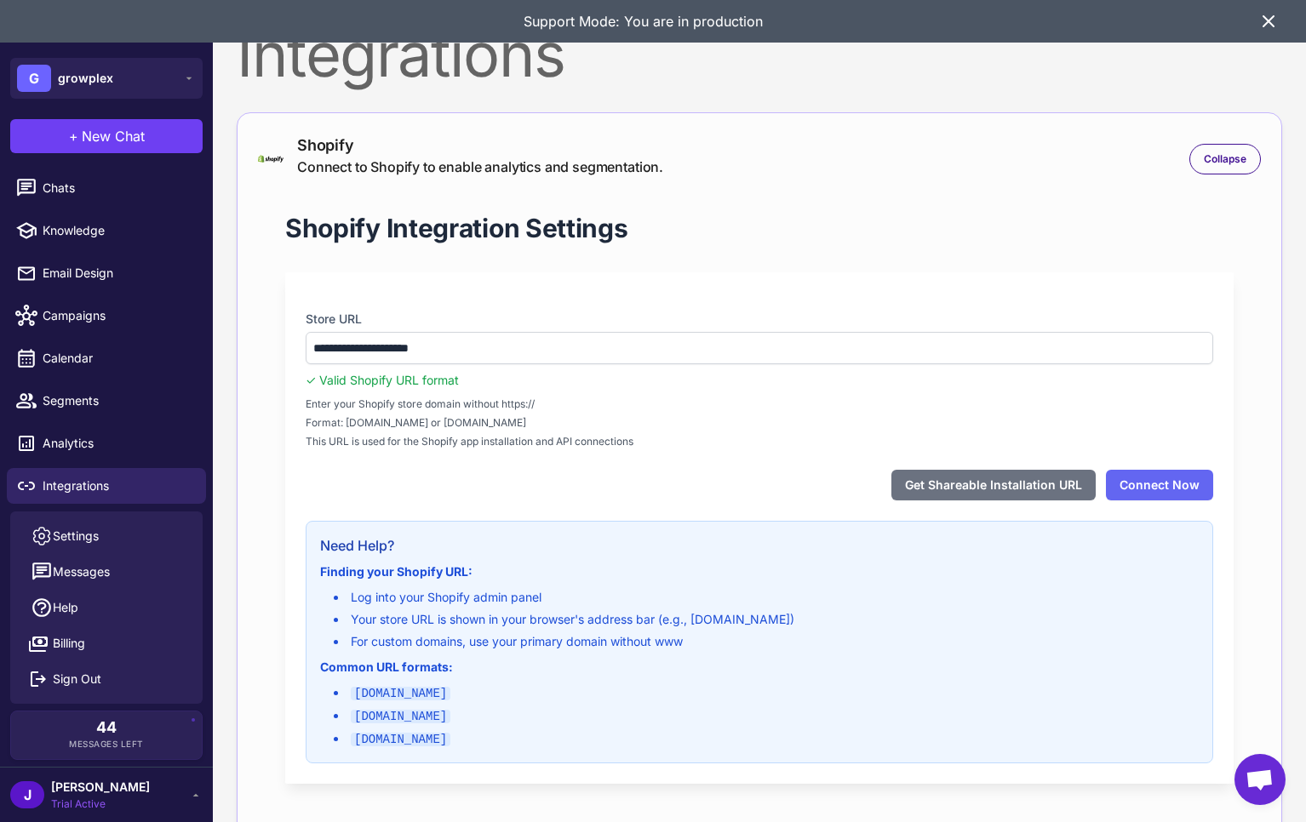
click at [70, 799] on span "Trial Active" at bounding box center [100, 804] width 99 height 15
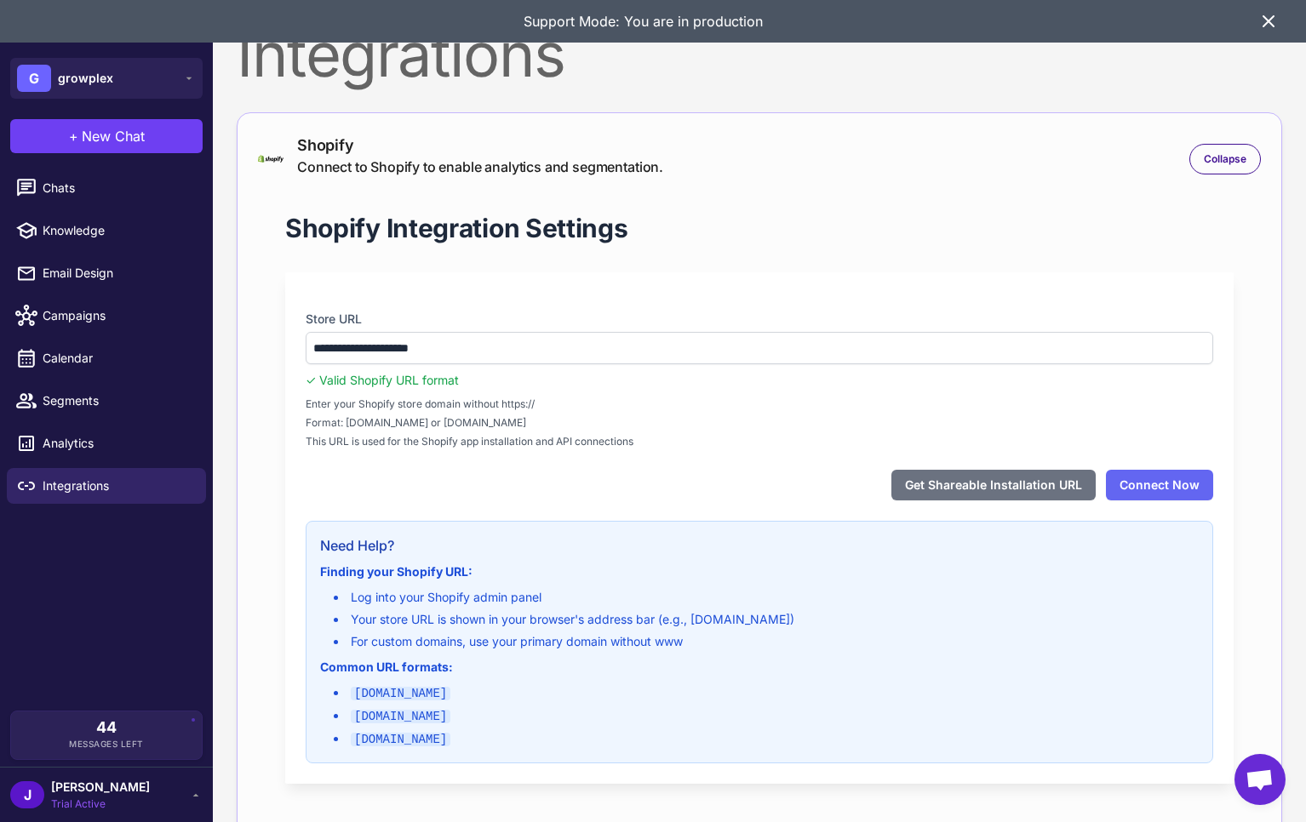
click at [68, 797] on span "Trial Active" at bounding box center [100, 804] width 99 height 15
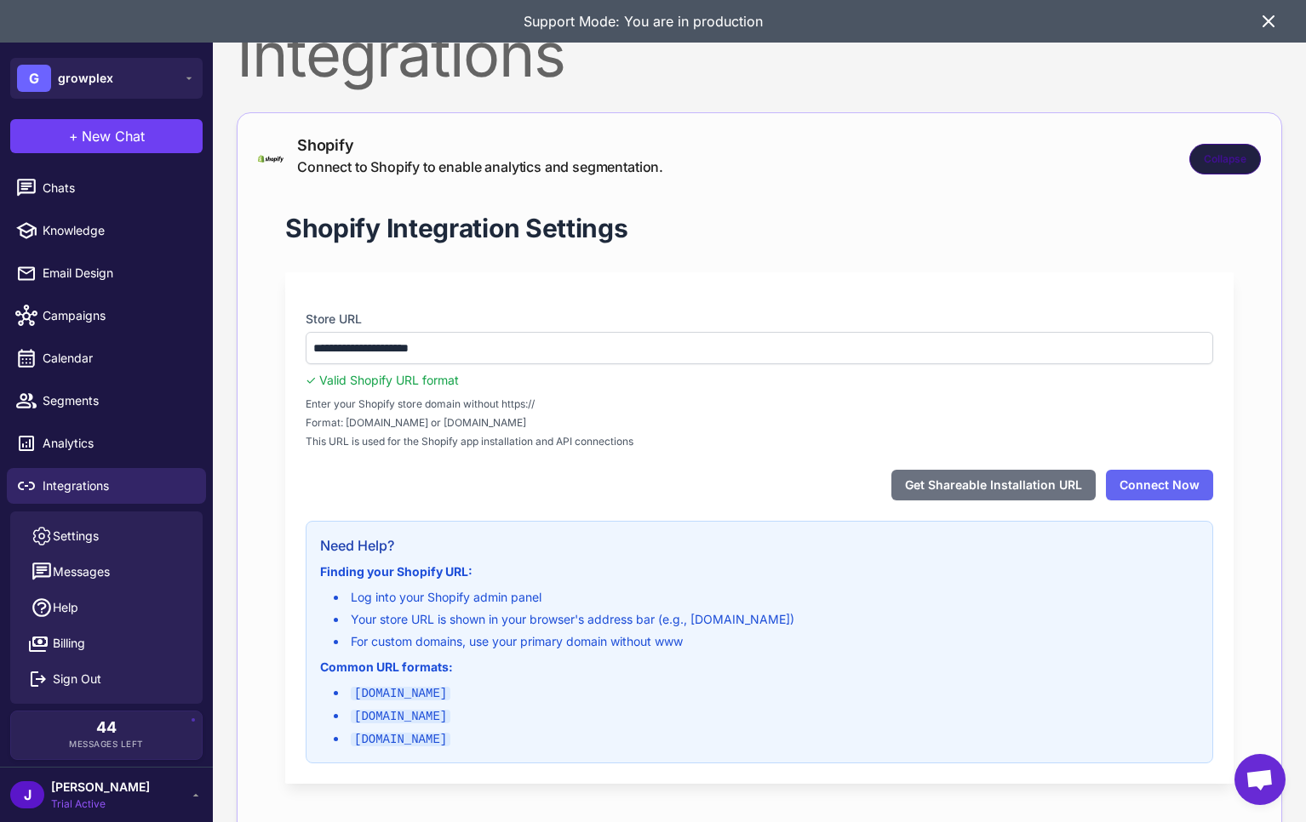
click at [1236, 160] on span "Collapse" at bounding box center [1225, 159] width 43 height 15
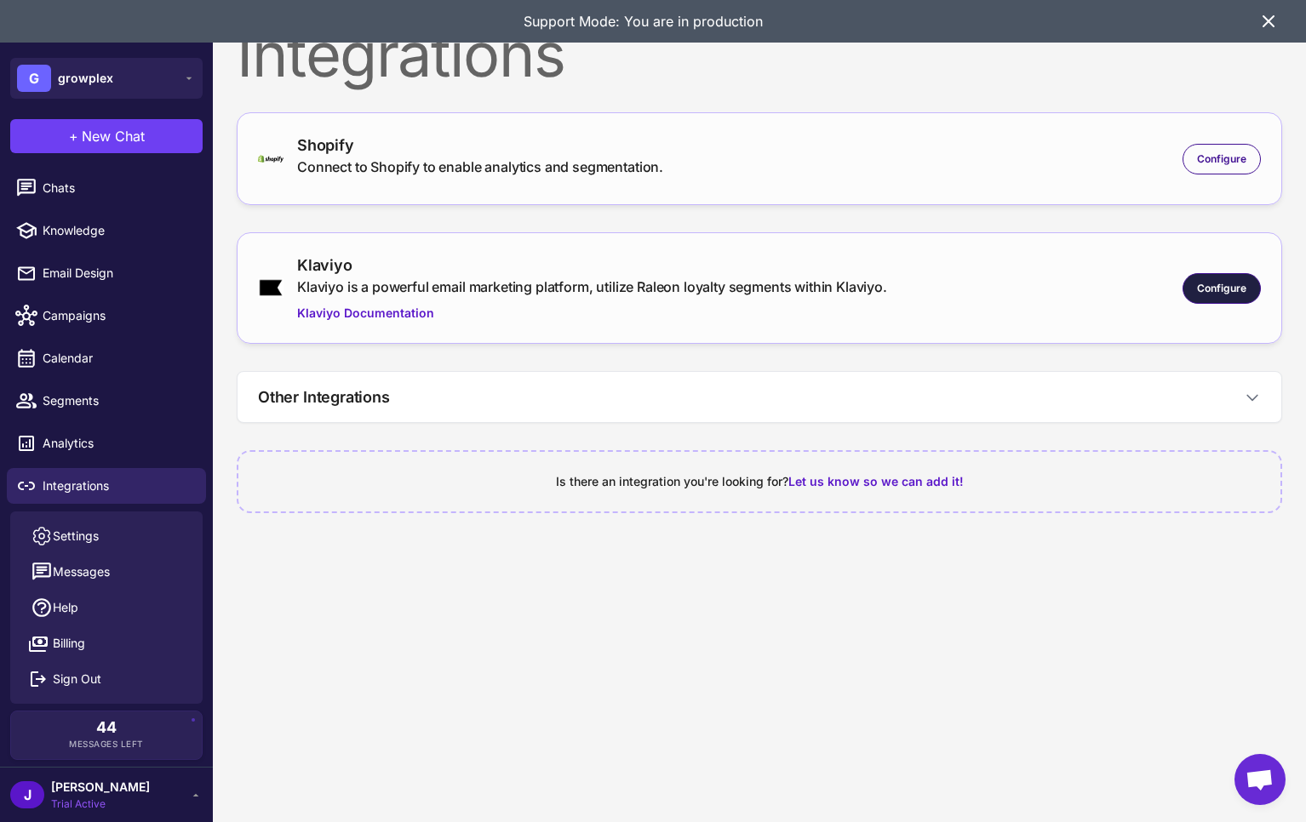
click at [1224, 288] on span "Configure" at bounding box center [1221, 288] width 49 height 15
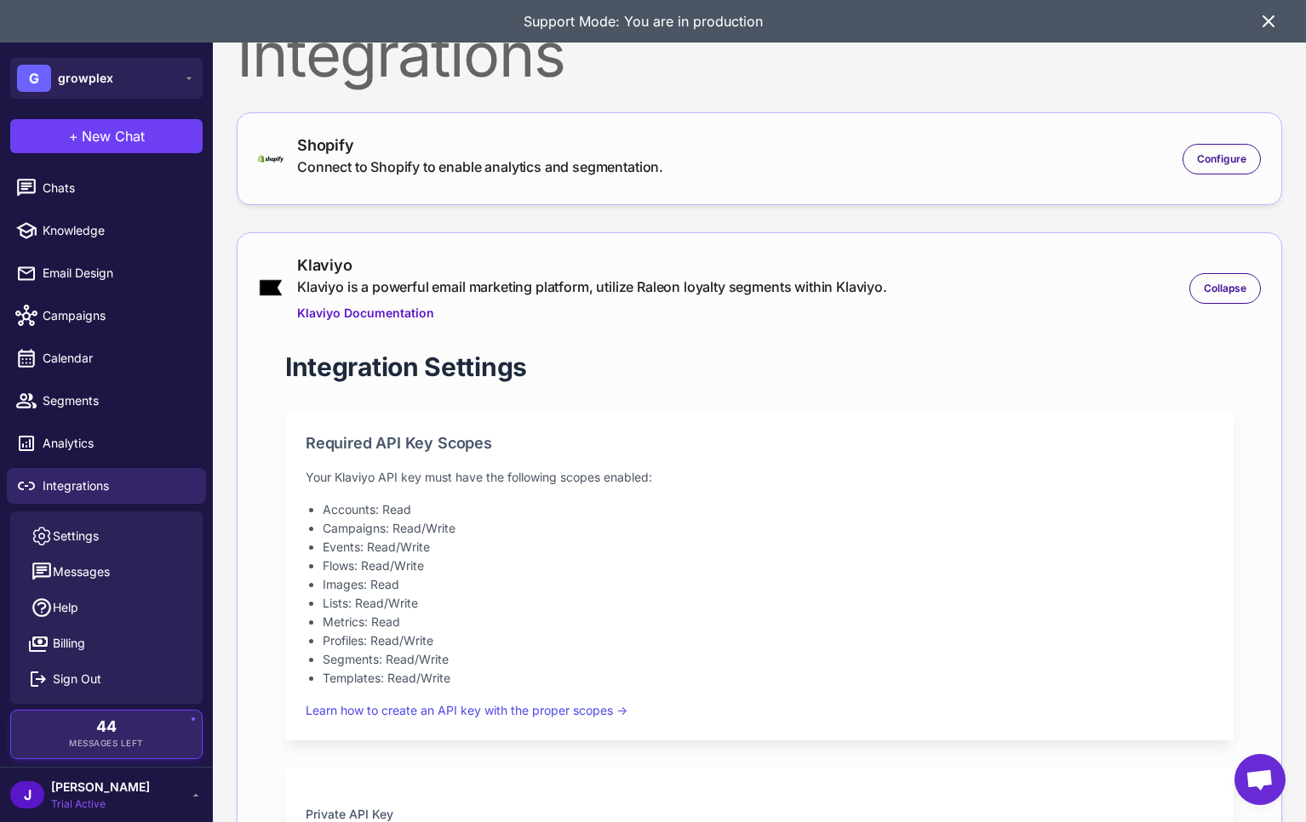
click at [115, 751] on div "44 Messages Left" at bounding box center [106, 734] width 192 height 49
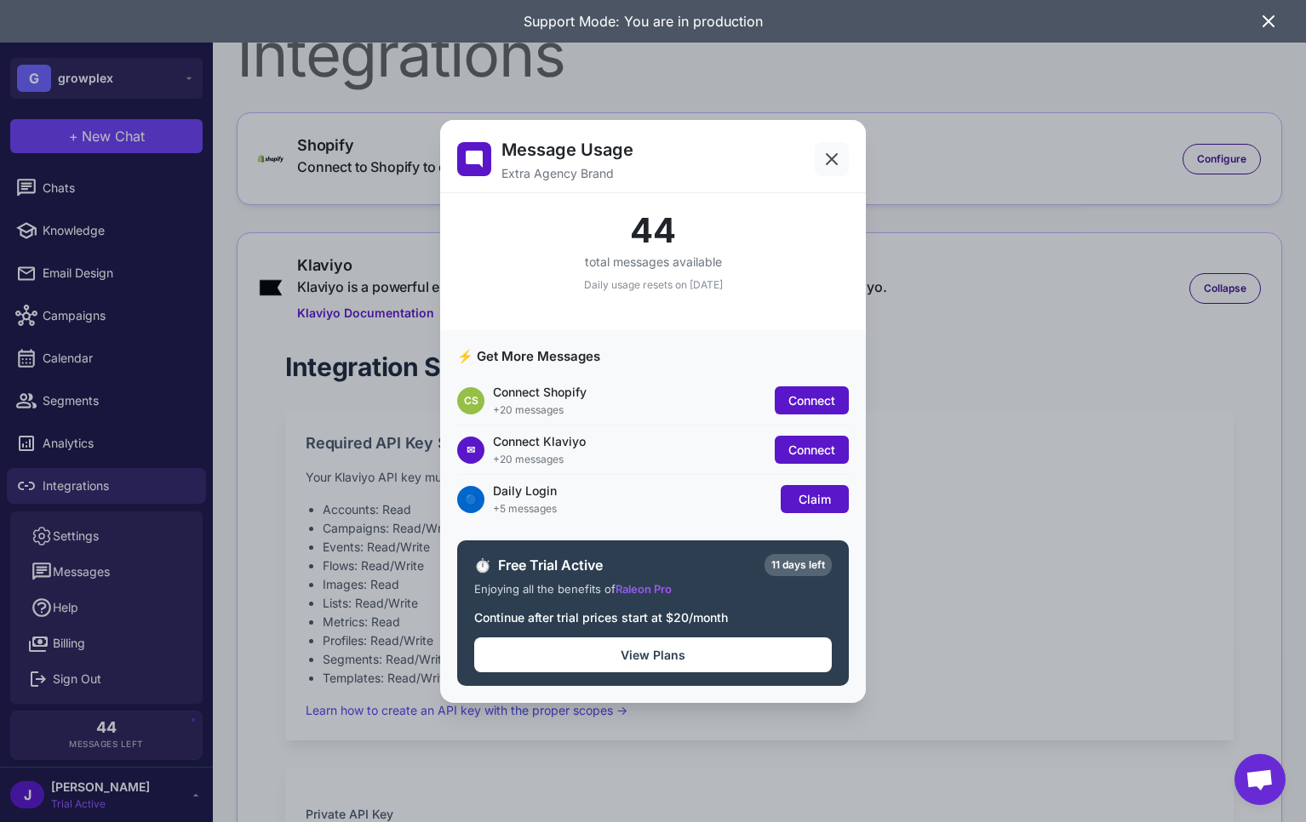
click at [831, 154] on icon at bounding box center [832, 159] width 20 height 20
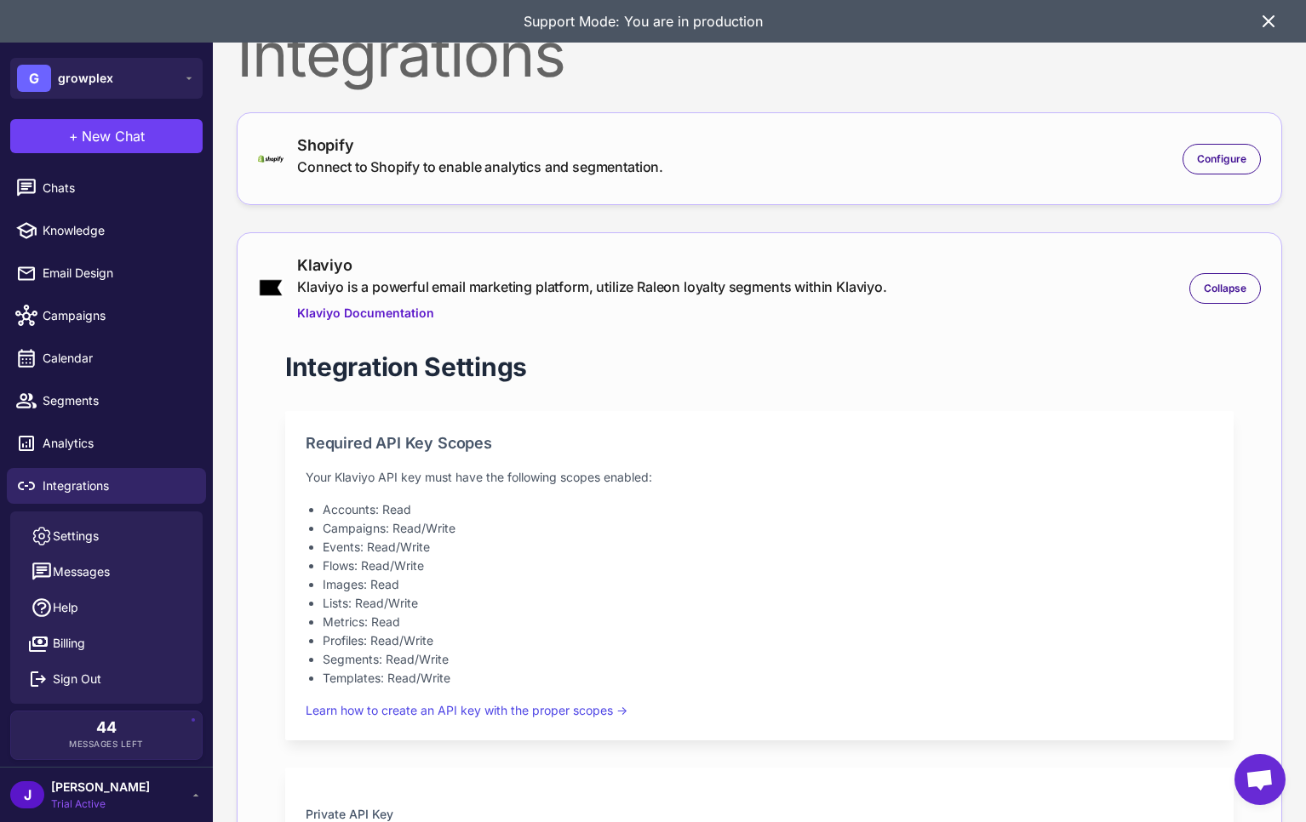
click at [82, 797] on span "Trial Active" at bounding box center [100, 804] width 99 height 15
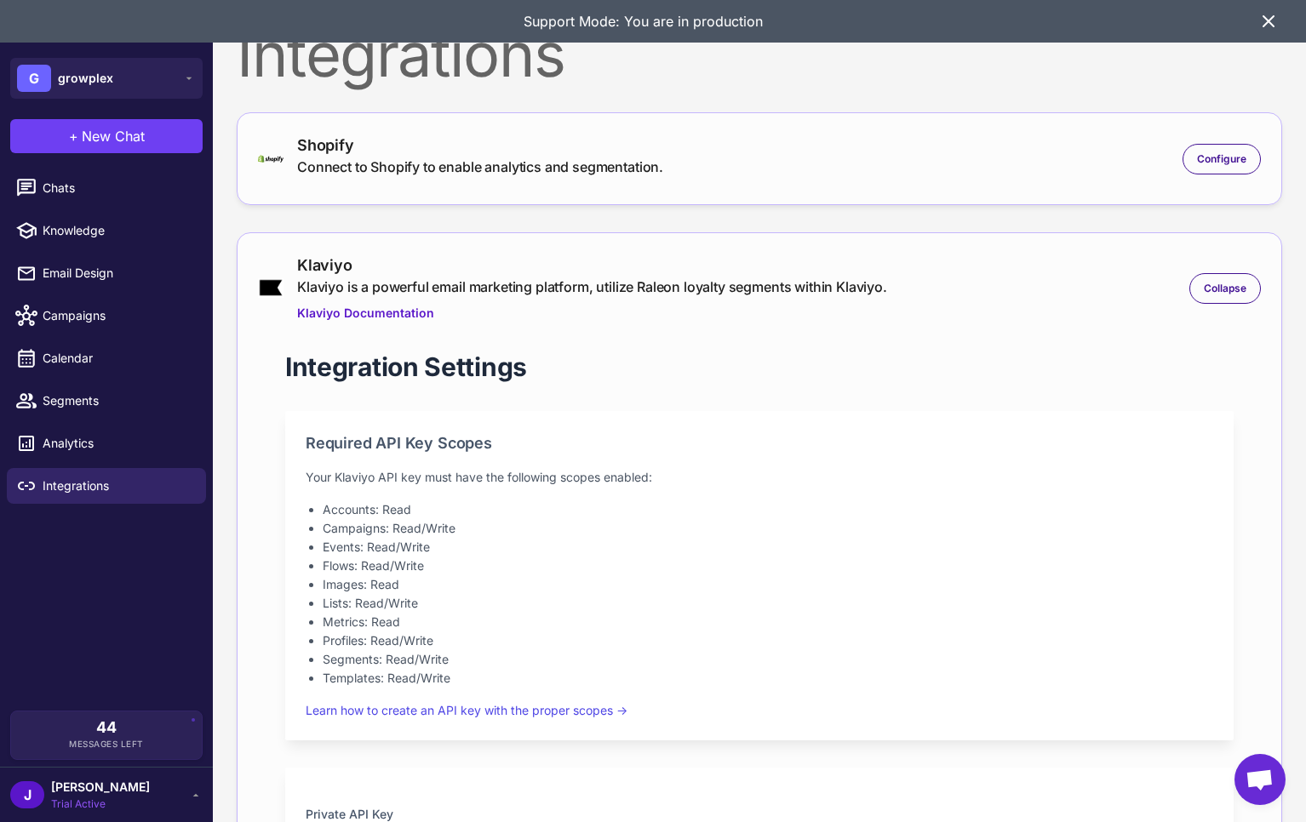
click at [83, 799] on span "Trial Active" at bounding box center [100, 804] width 99 height 15
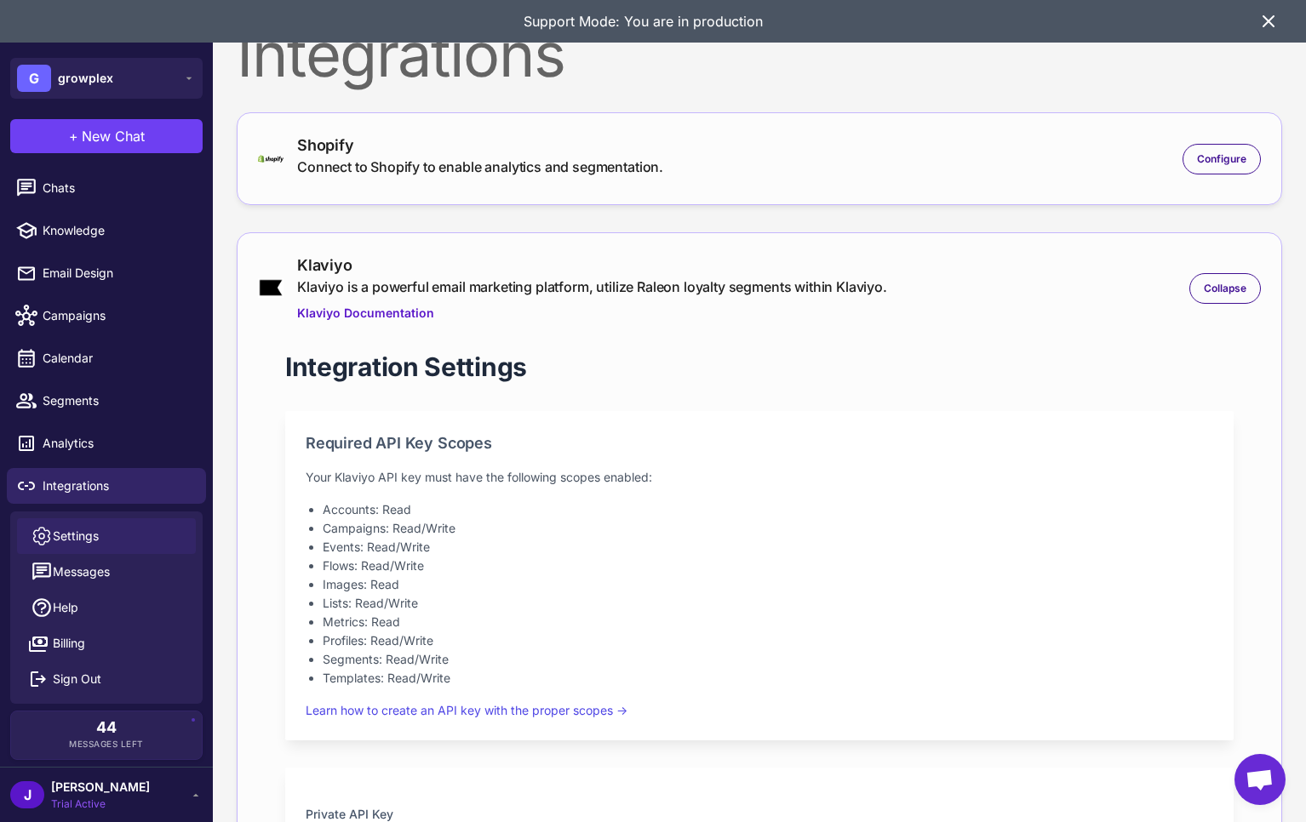
click at [89, 539] on span "Settings" at bounding box center [76, 536] width 46 height 19
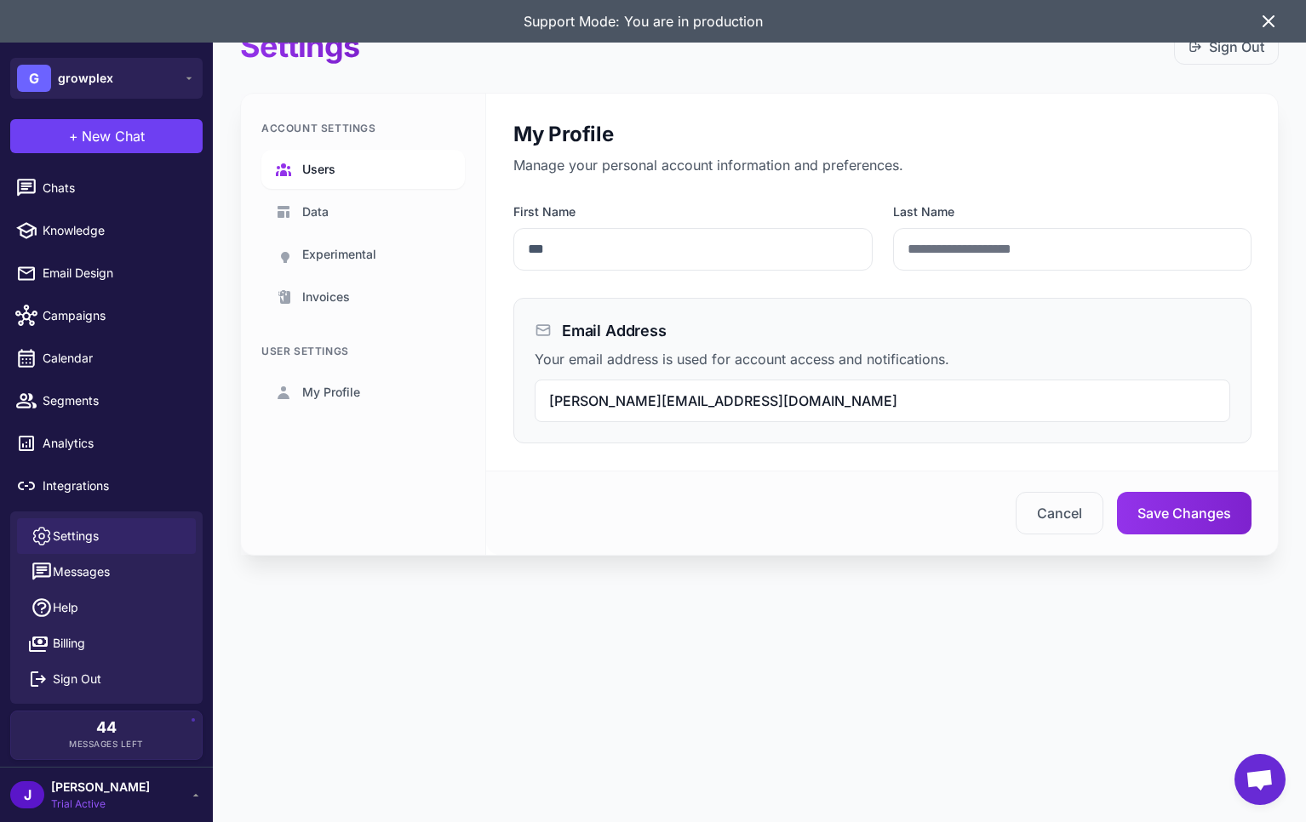
click at [343, 164] on link "Users" at bounding box center [362, 169] width 203 height 39
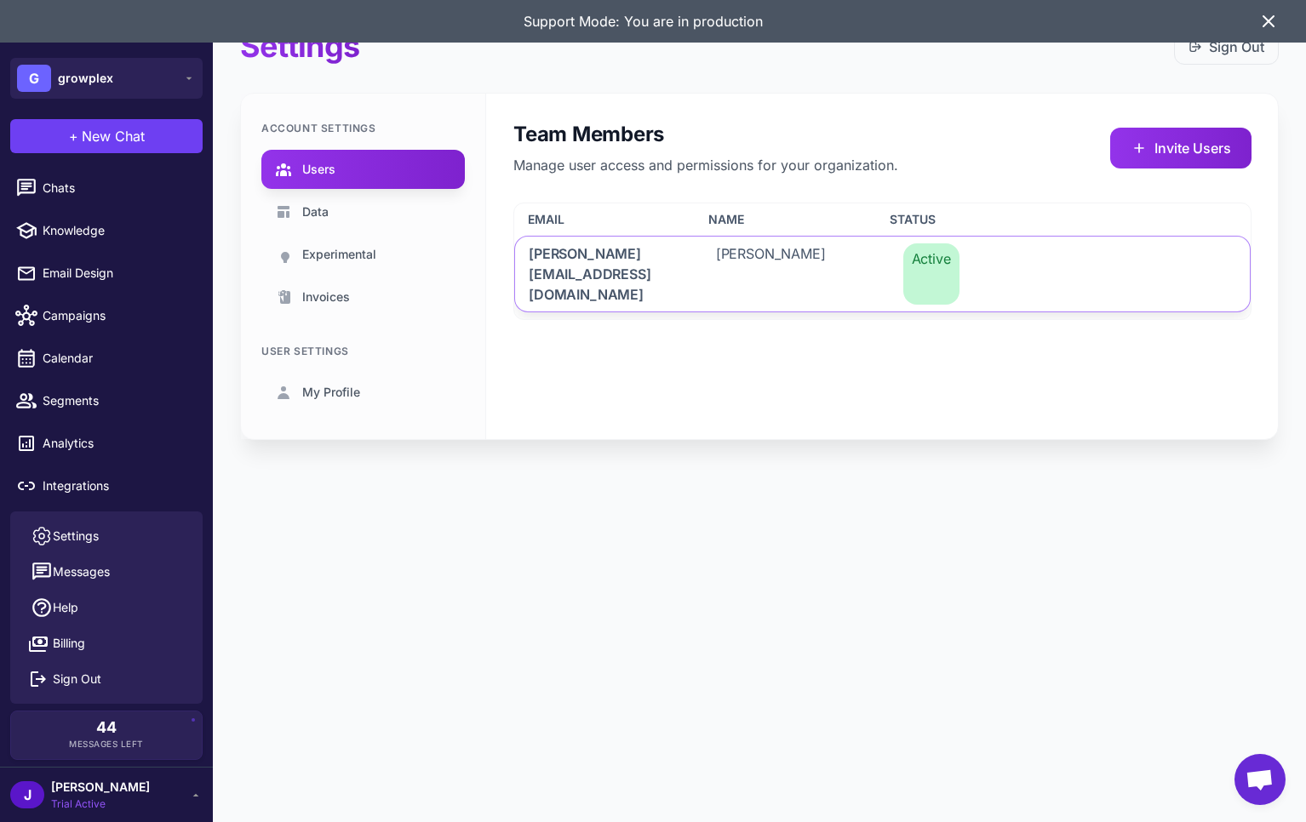
click at [741, 264] on div "Jay" at bounding box center [789, 274] width 174 height 75
click at [1272, 17] on icon at bounding box center [1269, 21] width 10 height 10
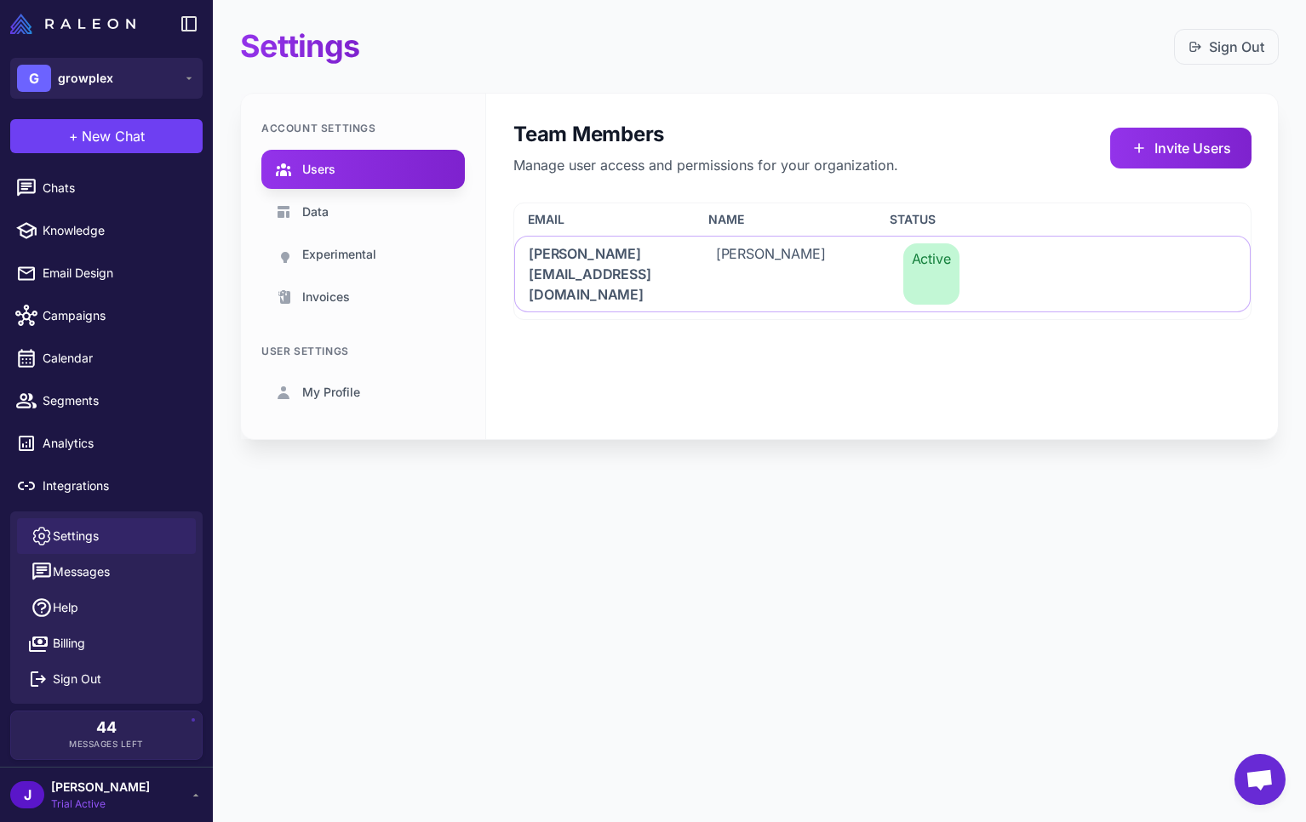
click at [83, 535] on span "Settings" at bounding box center [76, 536] width 46 height 19
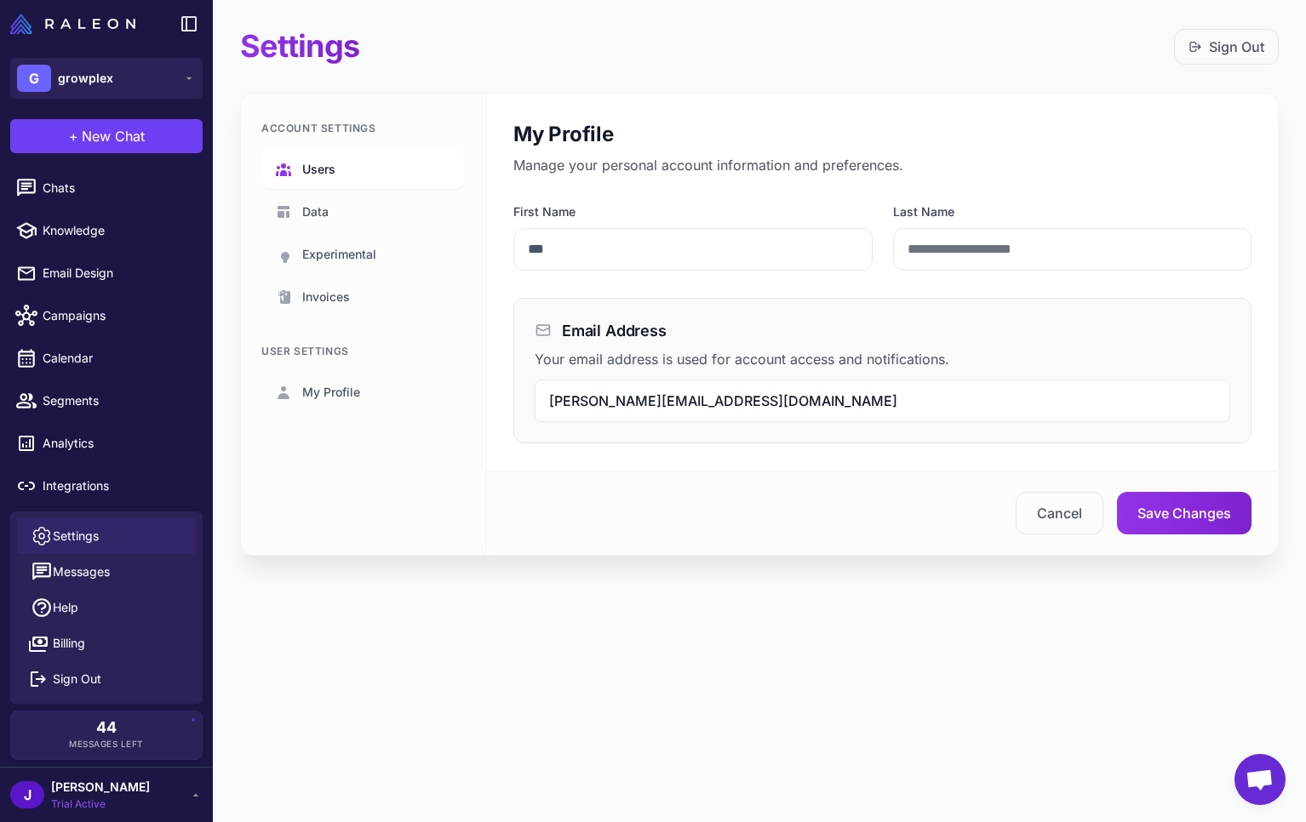
click at [346, 166] on link "Users" at bounding box center [362, 169] width 203 height 39
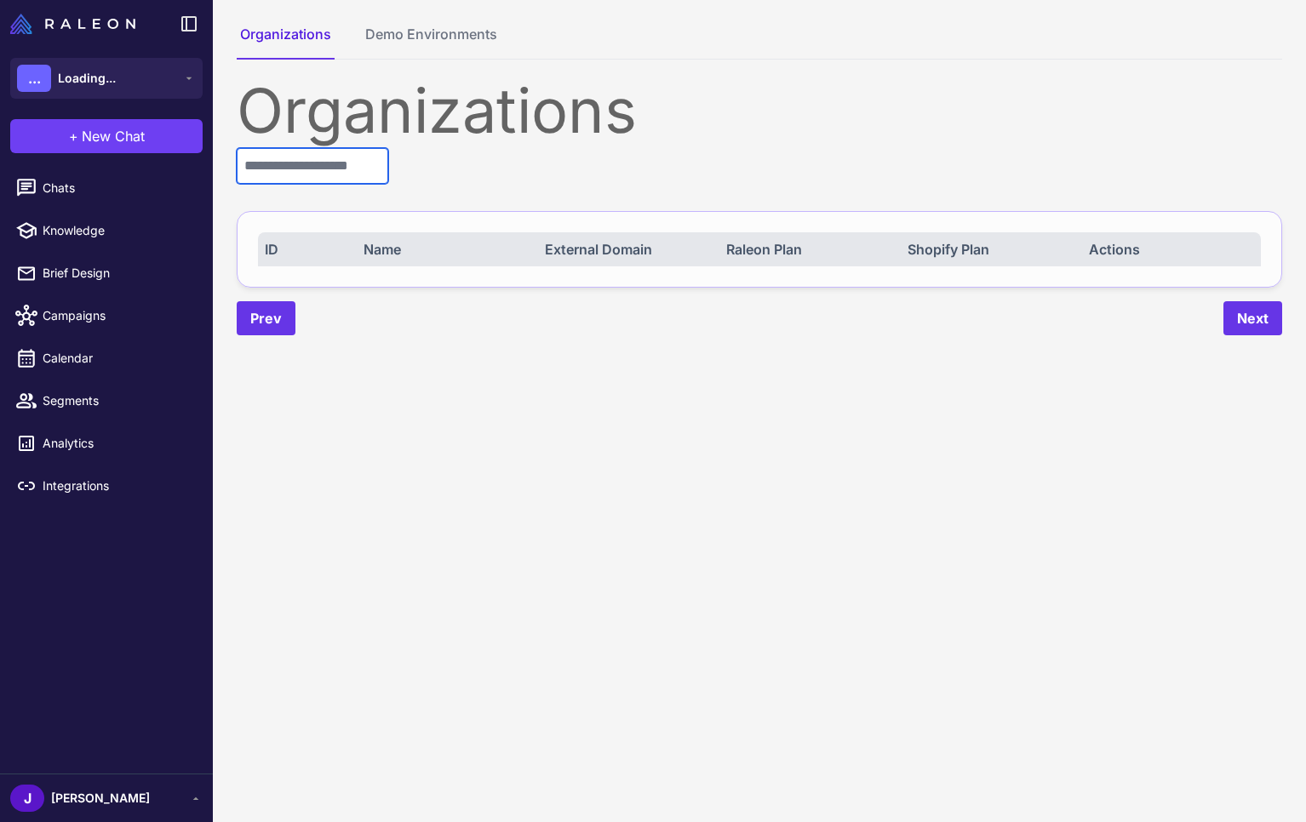
click at [290, 156] on input "text" at bounding box center [313, 166] width 152 height 36
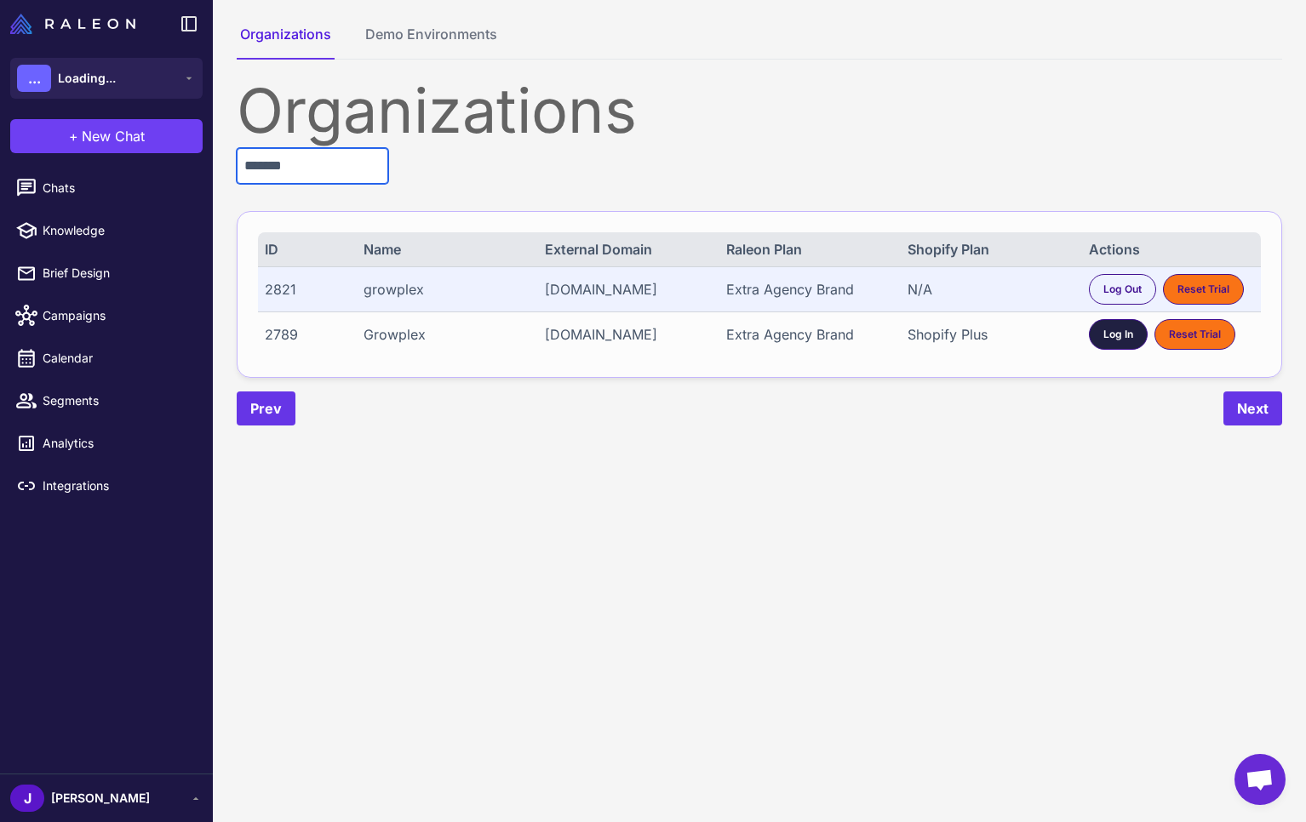
type input "*******"
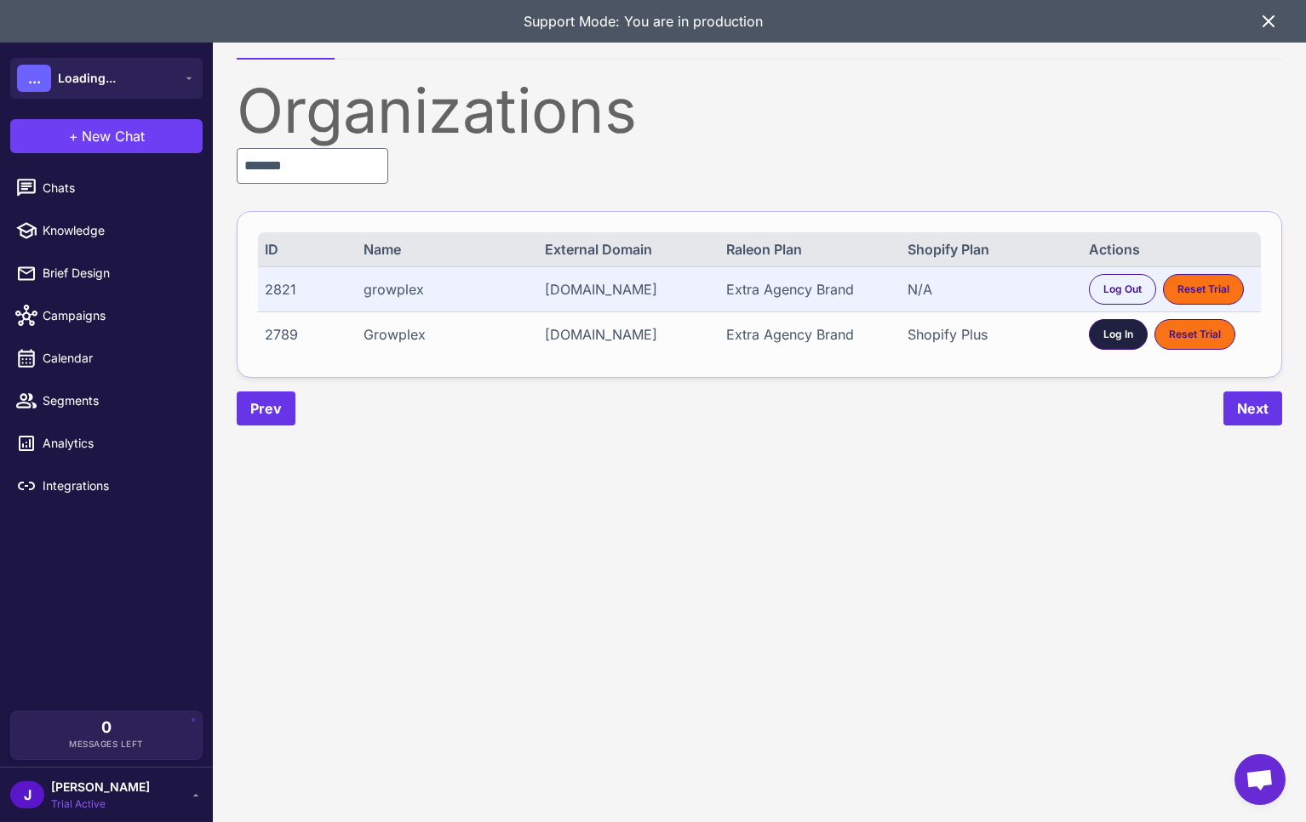
click at [1107, 333] on span "Log In" at bounding box center [1118, 334] width 30 height 15
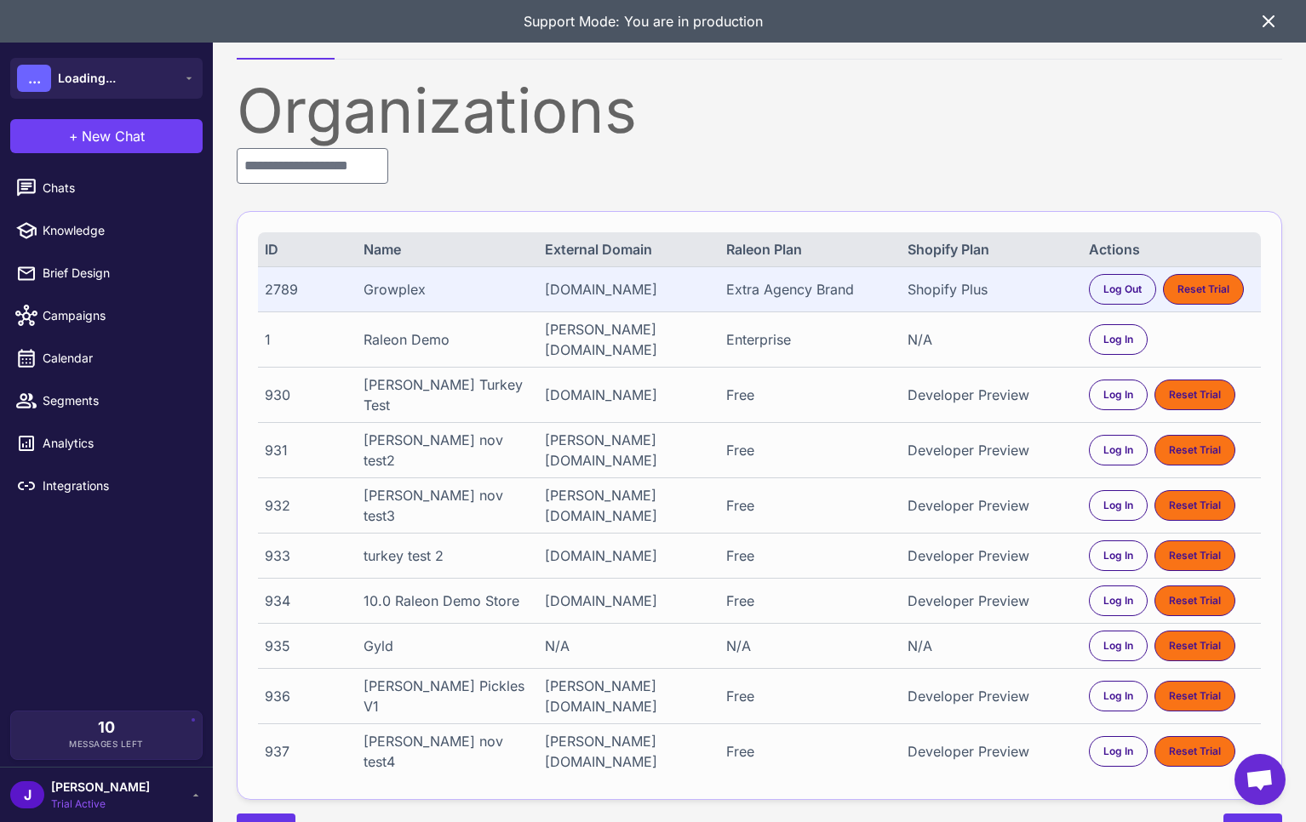
click at [77, 786] on span "[PERSON_NAME]" at bounding box center [100, 787] width 99 height 19
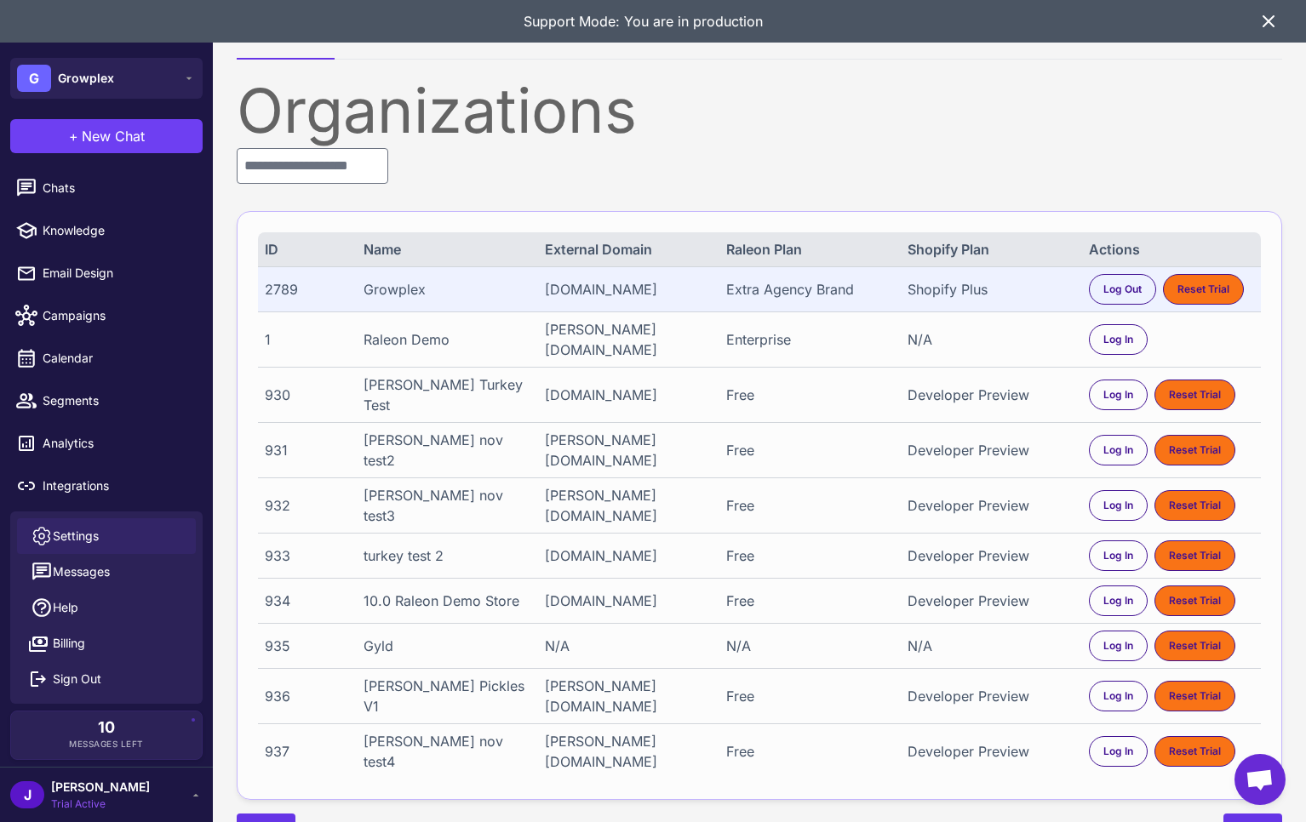
click at [68, 527] on span "Settings" at bounding box center [76, 536] width 46 height 19
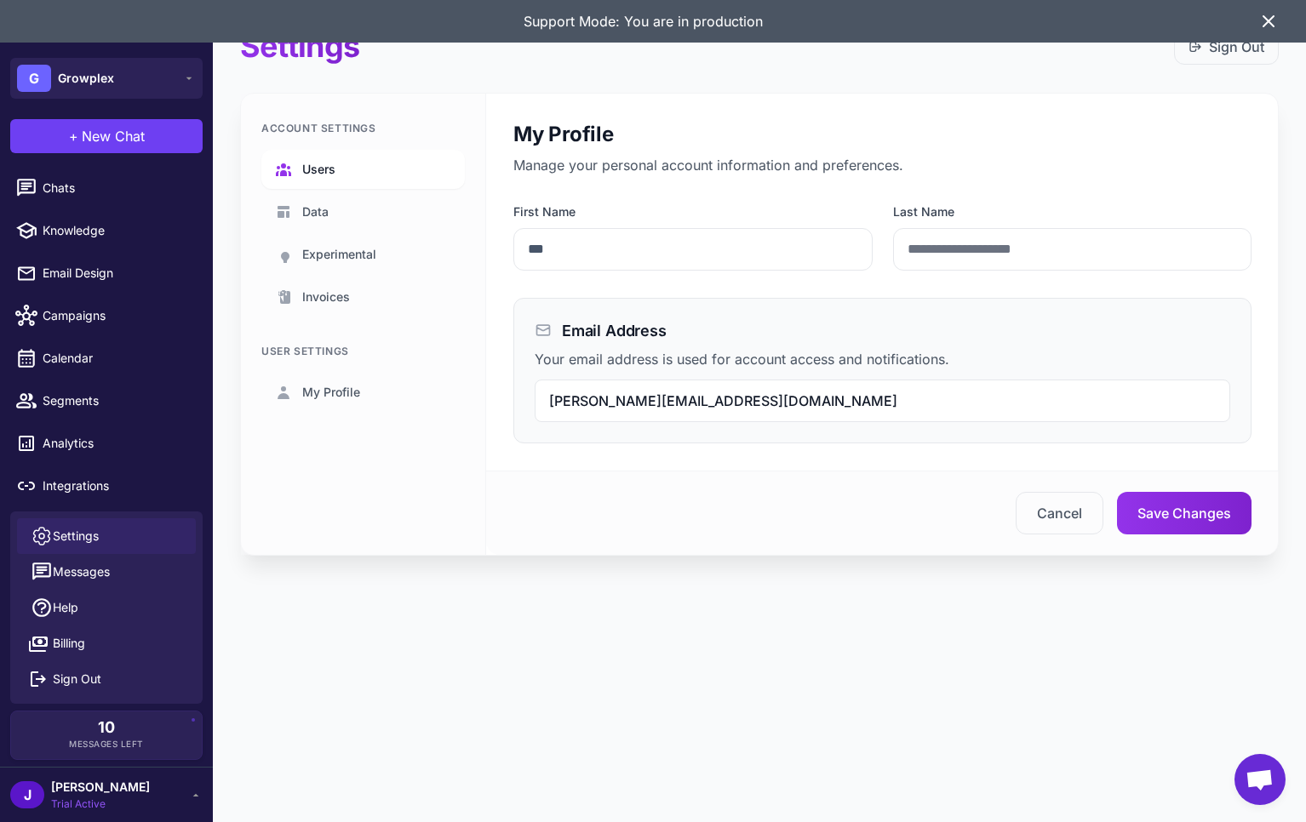
click at [363, 168] on link "Users" at bounding box center [362, 169] width 203 height 39
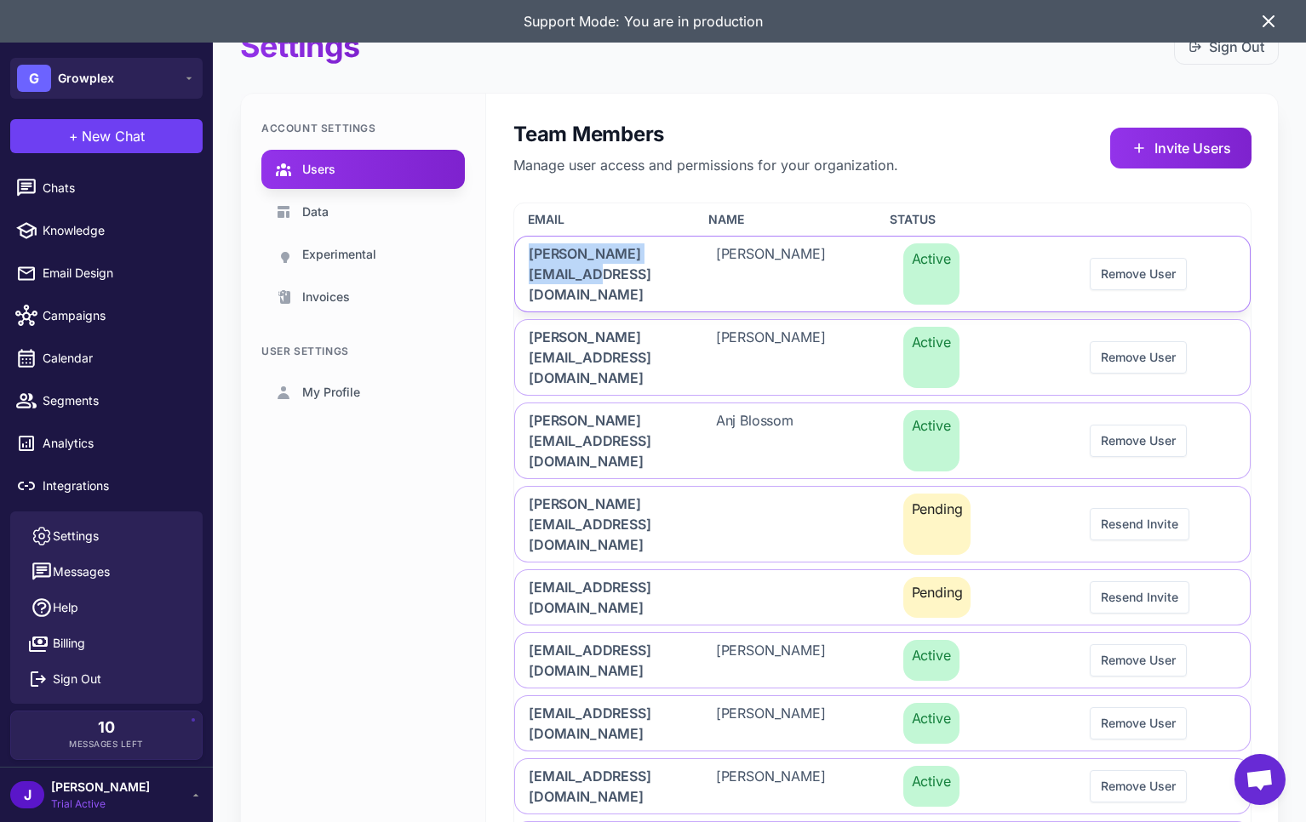
drag, startPoint x: 597, startPoint y: 272, endPoint x: 519, endPoint y: 251, distance: 80.3
click at [519, 251] on div "andres@blossomecom.com" at bounding box center [602, 274] width 174 height 75
copy span "andres@blossomecom.com"
click at [408, 551] on div "Account Settings Users Data Experimental Invoices User Settings My Profile" at bounding box center [363, 608] width 245 height 1029
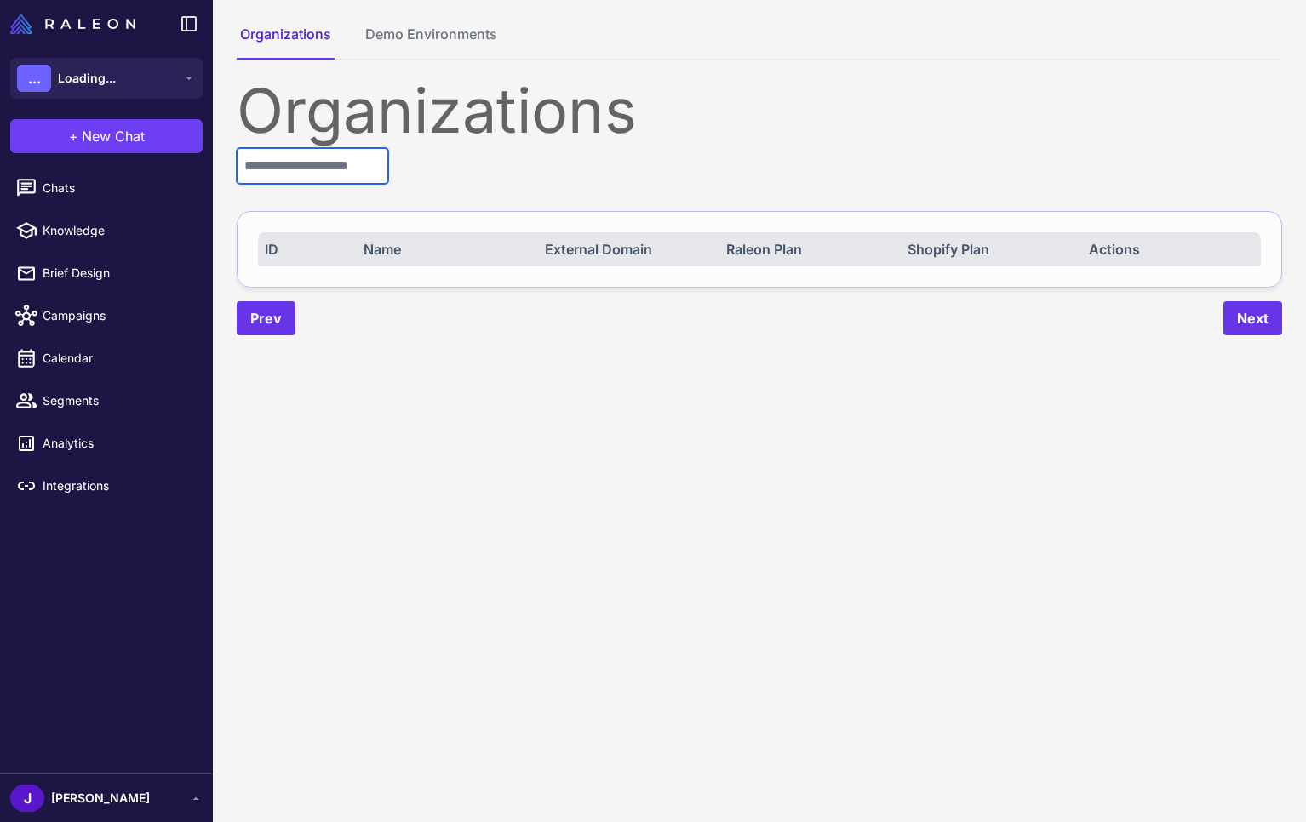
click at [306, 164] on input "text" at bounding box center [313, 166] width 152 height 36
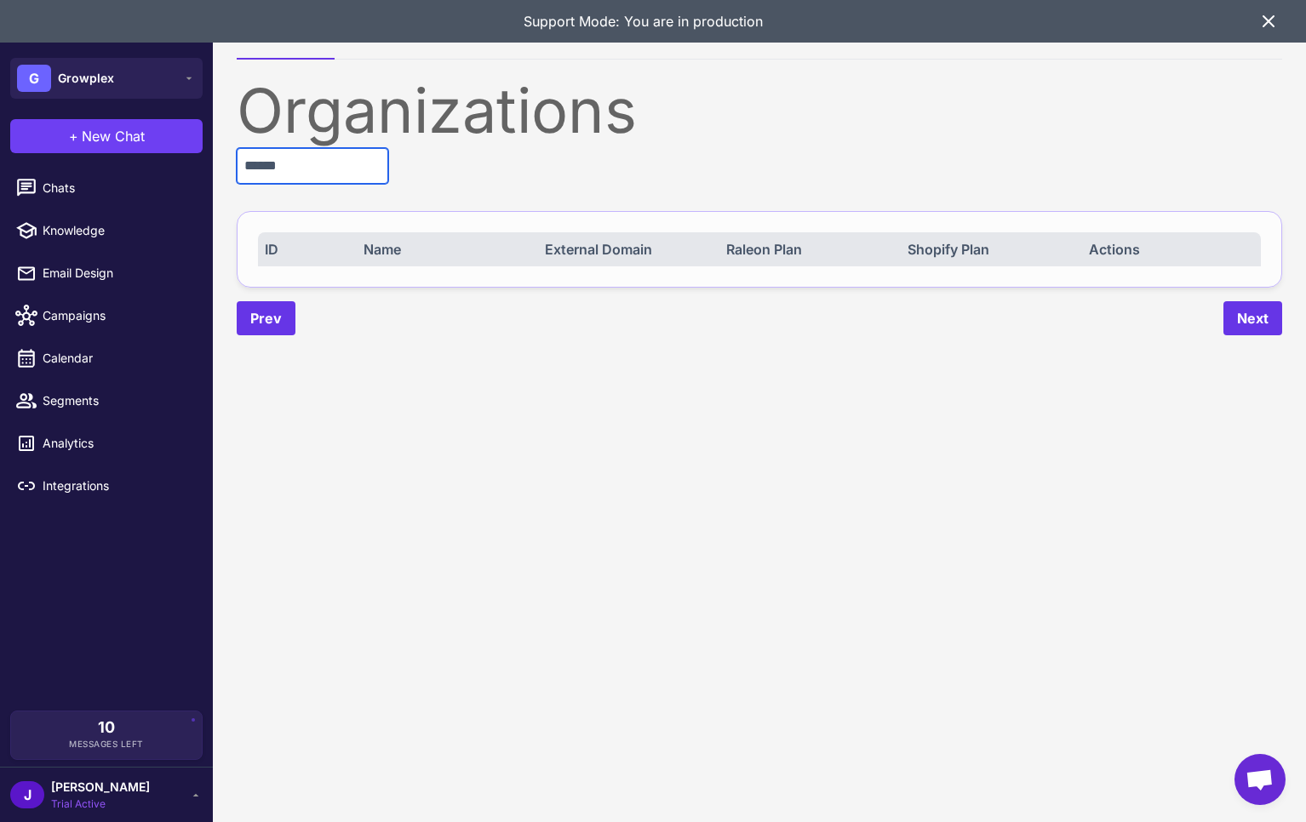
type input "******"
